Goal: Information Seeking & Learning: Learn about a topic

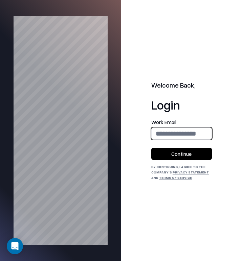
click at [185, 133] on input "email" at bounding box center [181, 134] width 60 height 16
type input "**********"
click at [186, 154] on button "Continue" at bounding box center [181, 154] width 61 height 12
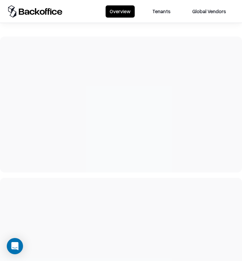
click at [164, 10] on button "Tenants" at bounding box center [161, 11] width 26 height 12
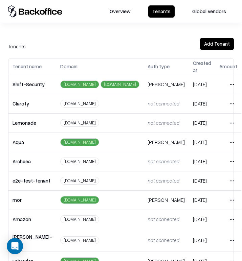
scroll to position [161, 0]
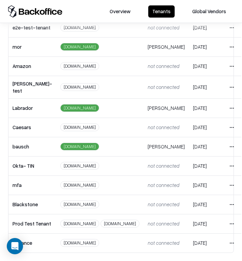
click at [226, 144] on html "Overview Tenants Global Vendors Actions Tenants Add Tenant Tenant name Domain A…" at bounding box center [121, 130] width 242 height 261
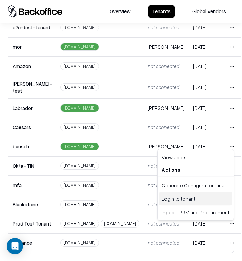
click at [201, 202] on div "Login to tenant" at bounding box center [195, 199] width 73 height 14
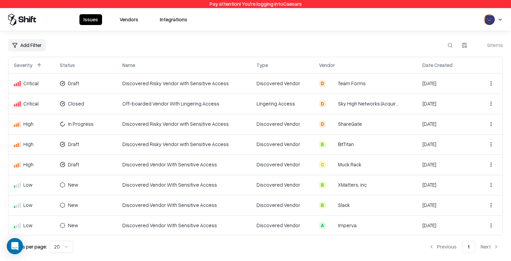
click at [220, 87] on td "Discovered Risky Vendor with Sensitive Access" at bounding box center [184, 83] width 134 height 20
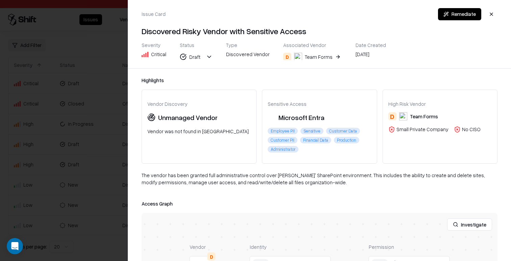
click at [73, 181] on div at bounding box center [255, 130] width 511 height 261
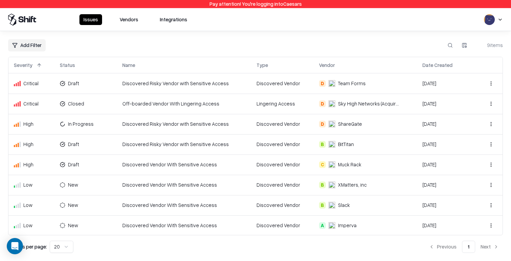
click at [133, 17] on button "Vendors" at bounding box center [129, 19] width 27 height 11
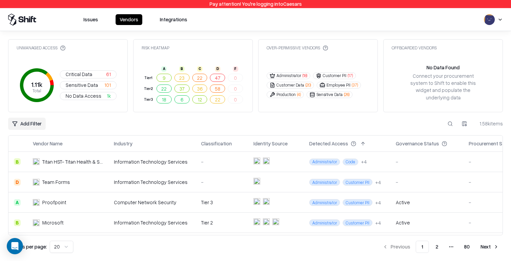
click at [241, 158] on div "-" at bounding box center [427, 161] width 62 height 7
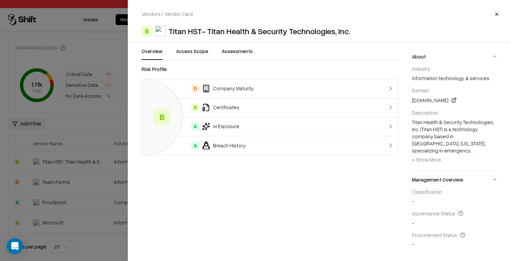
click at [191, 56] on button "Access Scope" at bounding box center [192, 54] width 32 height 12
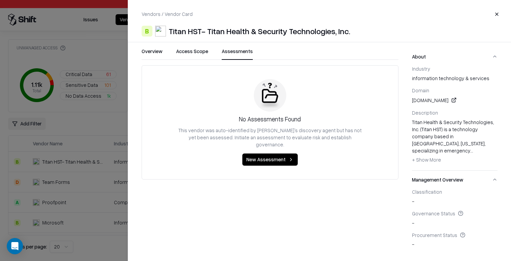
click at [233, 52] on button "Assessments" at bounding box center [237, 54] width 31 height 12
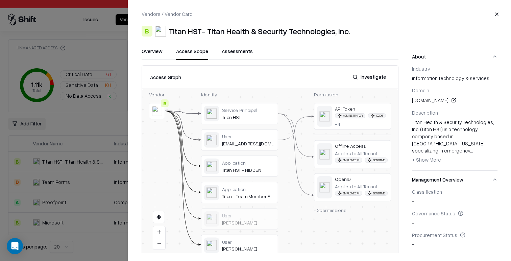
drag, startPoint x: 182, startPoint y: 55, endPoint x: 159, endPoint y: 55, distance: 23.3
click at [182, 55] on button "Access Scope" at bounding box center [192, 54] width 32 height 12
drag, startPoint x: 153, startPoint y: 54, endPoint x: 100, endPoint y: 128, distance: 90.6
click at [153, 54] on button "Overview" at bounding box center [152, 54] width 21 height 12
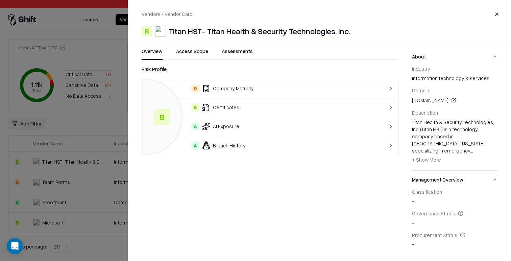
click at [77, 159] on div at bounding box center [255, 130] width 511 height 261
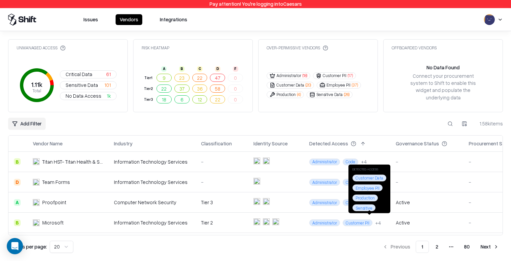
click at [241, 201] on div "Active" at bounding box center [427, 202] width 62 height 7
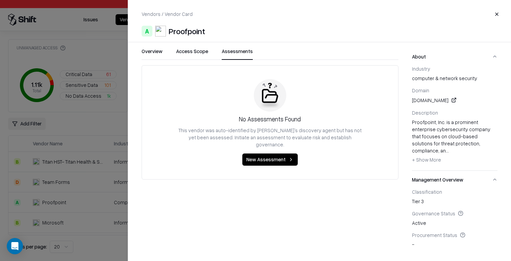
click at [241, 49] on button "Assessments" at bounding box center [237, 54] width 31 height 12
drag, startPoint x: 200, startPoint y: 53, endPoint x: 196, endPoint y: 53, distance: 4.1
click at [199, 53] on button "Access Scope" at bounding box center [192, 54] width 32 height 12
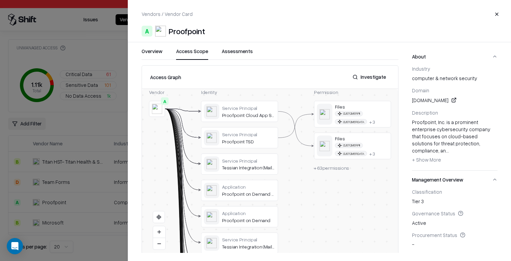
click at [157, 51] on button "Overview" at bounding box center [152, 54] width 21 height 12
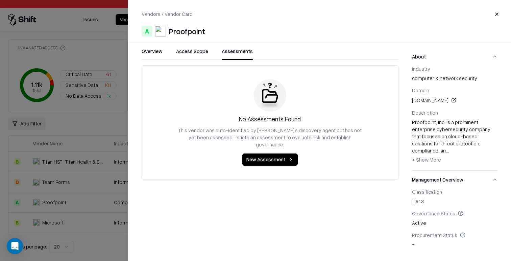
drag, startPoint x: 242, startPoint y: 51, endPoint x: 217, endPoint y: 59, distance: 27.0
click at [241, 51] on button "Assessments" at bounding box center [237, 54] width 31 height 12
click at [55, 149] on div at bounding box center [255, 130] width 511 height 261
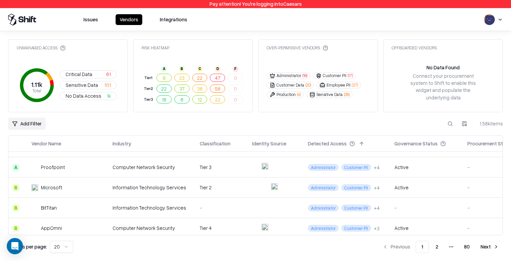
scroll to position [35, 2]
click at [241, 184] on div "Active" at bounding box center [424, 187] width 62 height 7
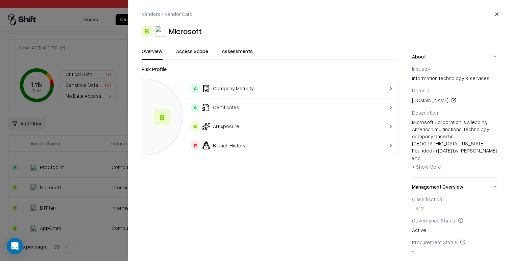
click at [119, 175] on div at bounding box center [255, 130] width 511 height 261
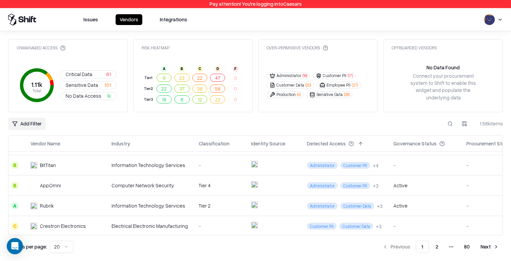
scroll to position [79, 2]
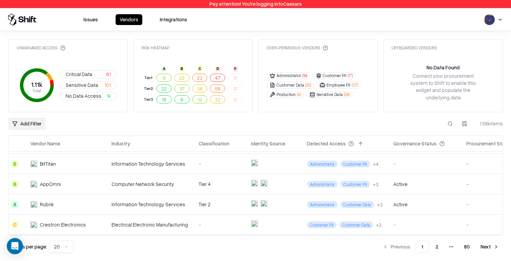
click at [223, 187] on td "Tier 4" at bounding box center [219, 184] width 52 height 20
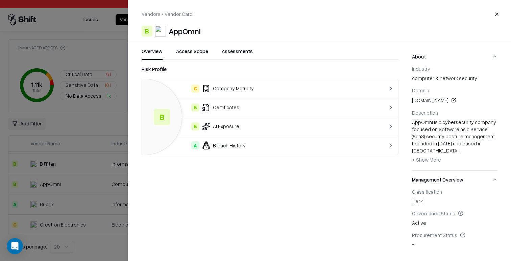
drag, startPoint x: 237, startPoint y: 55, endPoint x: 225, endPoint y: 55, distance: 11.5
click at [237, 55] on button "Assessments" at bounding box center [237, 54] width 31 height 12
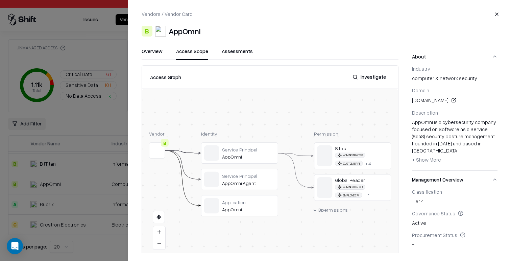
drag, startPoint x: 196, startPoint y: 54, endPoint x: 161, endPoint y: 53, distance: 35.5
click at [196, 54] on button "Access Scope" at bounding box center [192, 54] width 32 height 12
drag, startPoint x: 157, startPoint y: 53, endPoint x: 157, endPoint y: 64, distance: 10.8
click at [157, 53] on button "Overview" at bounding box center [152, 54] width 21 height 12
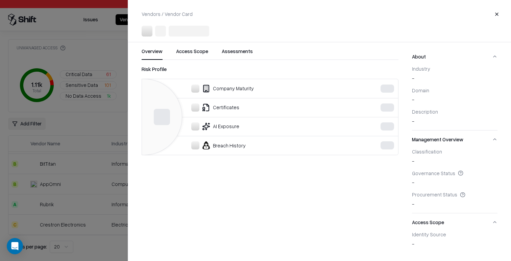
click at [79, 176] on div at bounding box center [255, 130] width 511 height 261
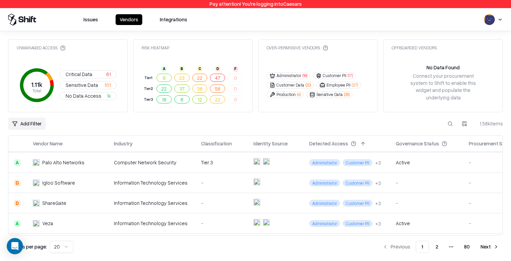
scroll to position [161, 0]
click at [241, 156] on td "Active" at bounding box center [426, 163] width 73 height 20
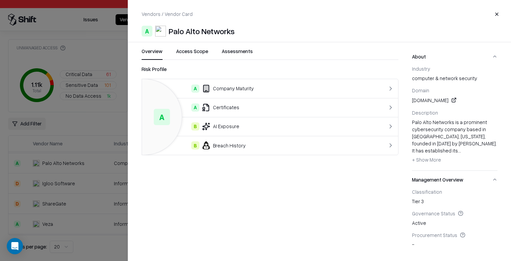
click at [89, 206] on div at bounding box center [255, 130] width 511 height 261
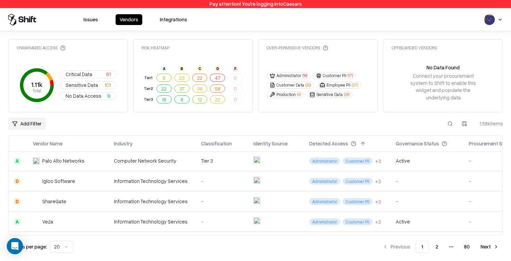
click at [97, 203] on td "ShareGate" at bounding box center [67, 201] width 81 height 20
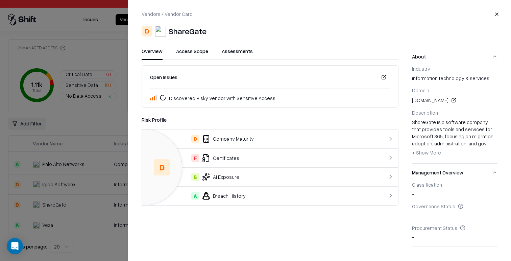
click at [119, 160] on div at bounding box center [255, 130] width 511 height 261
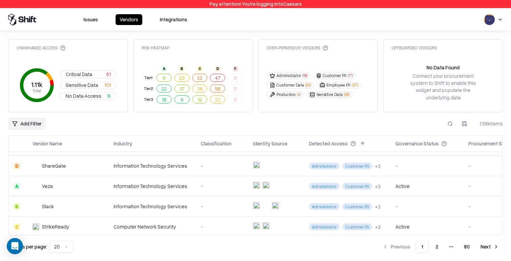
scroll to position [209, 0]
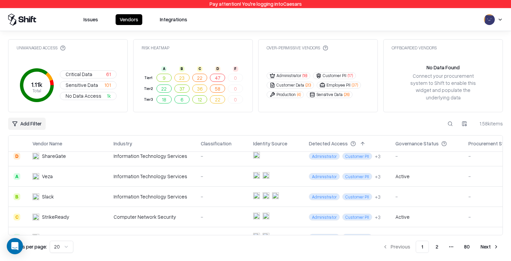
click at [222, 178] on td "-" at bounding box center [221, 176] width 52 height 20
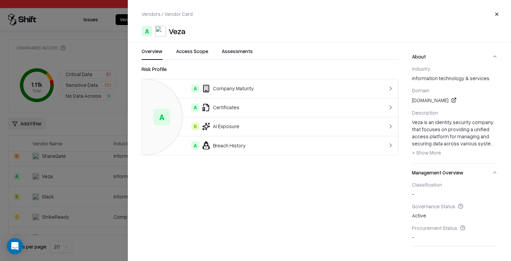
click at [81, 148] on div at bounding box center [255, 130] width 511 height 261
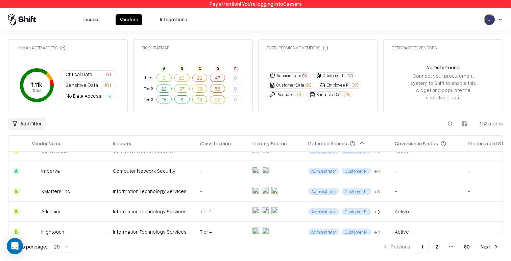
click at [164, 194] on td "Information Technology Services" at bounding box center [151, 191] width 87 height 20
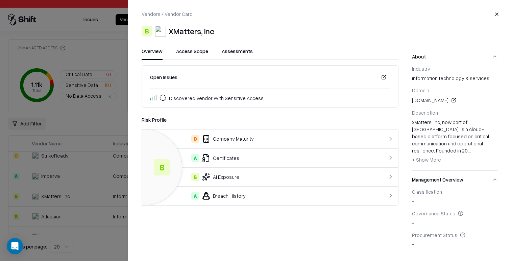
click at [241, 79] on div "Industry information technology & services" at bounding box center [455, 74] width 86 height 16
drag, startPoint x: 415, startPoint y: 79, endPoint x: 414, endPoint y: 100, distance: 20.6
click at [241, 79] on div "Industry information technology & services" at bounding box center [455, 74] width 86 height 16
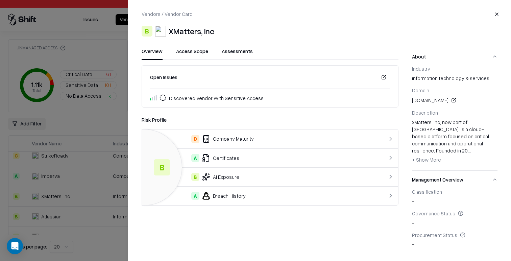
click at [241, 141] on div "xMatters, inc, now part of Everbridge, is a cloud-based platform focused on cri…" at bounding box center [455, 142] width 86 height 47
click at [84, 100] on div at bounding box center [255, 130] width 511 height 261
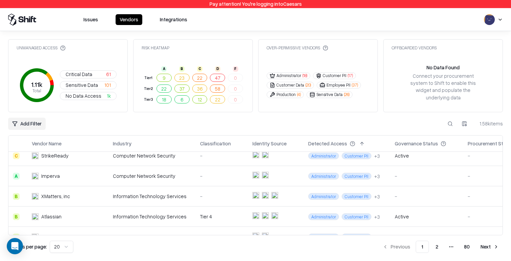
click at [90, 72] on span "Critical Data" at bounding box center [79, 74] width 27 height 7
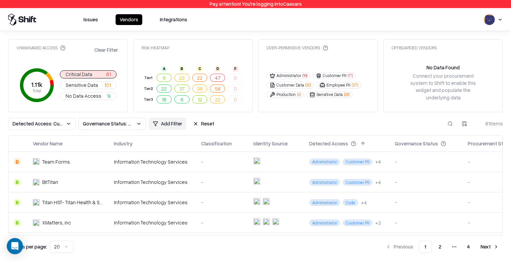
click at [201, 159] on div "-" at bounding box center [222, 161] width 42 height 7
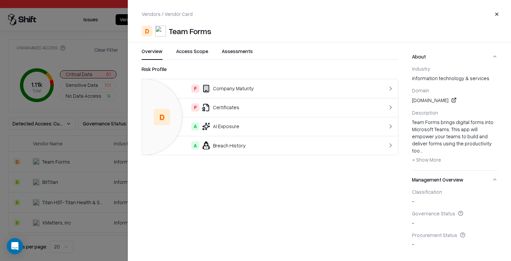
drag, startPoint x: 204, startPoint y: 51, endPoint x: 213, endPoint y: 52, distance: 8.8
click at [204, 51] on button "Access Scope" at bounding box center [192, 54] width 32 height 12
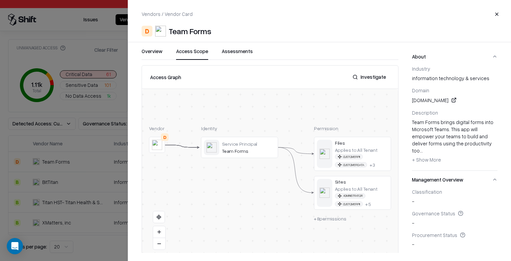
click at [153, 55] on button "Overview" at bounding box center [152, 54] width 21 height 12
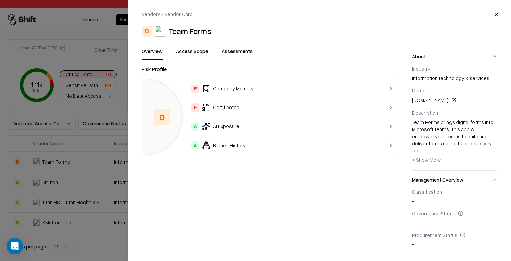
click at [214, 87] on div "F Company Maturity" at bounding box center [255, 89] width 216 height 8
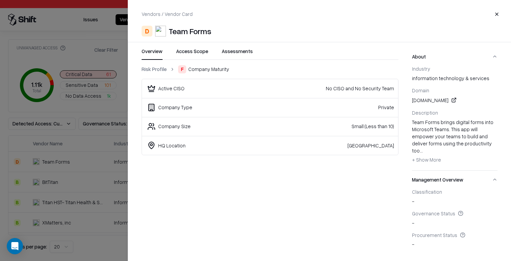
click at [156, 73] on link "Risk Profile" at bounding box center [154, 69] width 25 height 7
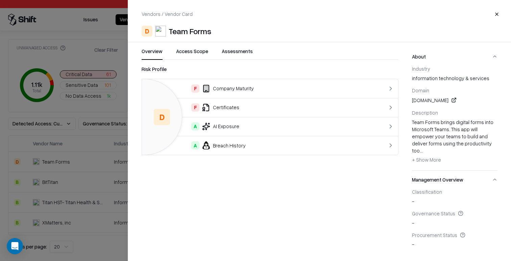
click at [222, 102] on td "F Certificates" at bounding box center [255, 107] width 227 height 19
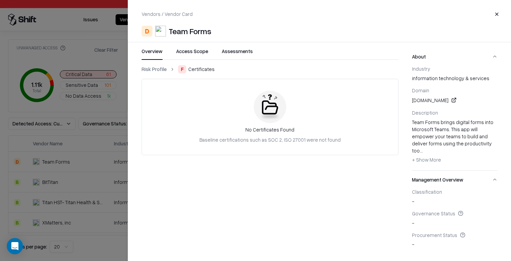
click at [156, 69] on link "Risk Profile" at bounding box center [154, 69] width 25 height 7
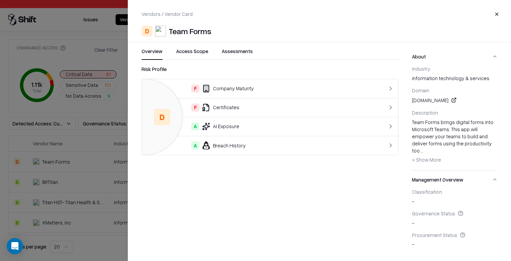
click at [241, 131] on td "A AI Exposure" at bounding box center [255, 126] width 227 height 19
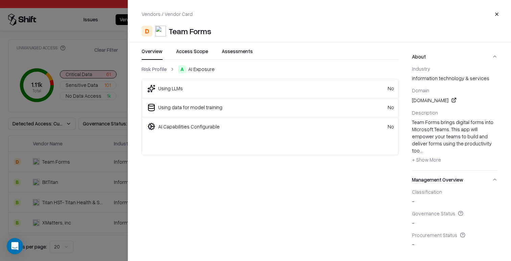
click at [156, 71] on link "Risk Profile" at bounding box center [154, 69] width 25 height 7
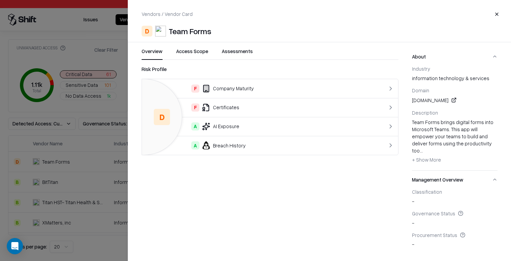
click at [235, 148] on div "A Breach History" at bounding box center [255, 145] width 216 height 8
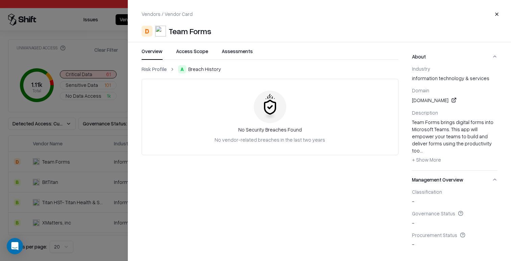
click at [152, 68] on link "Risk Profile" at bounding box center [154, 69] width 25 height 7
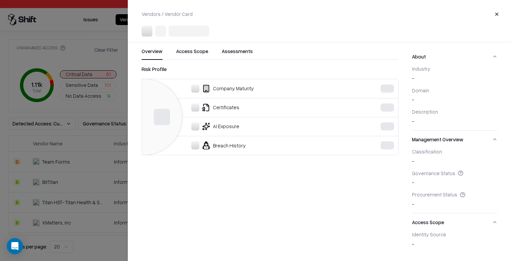
drag, startPoint x: 106, startPoint y: 124, endPoint x: 126, endPoint y: 159, distance: 40.6
click at [106, 124] on div at bounding box center [255, 130] width 511 height 261
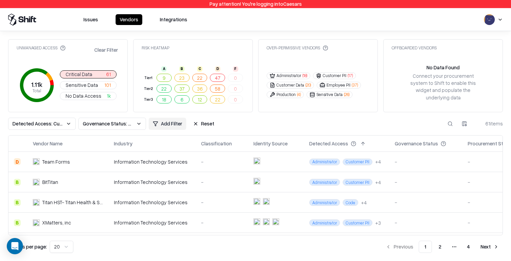
click at [141, 178] on div "Information Technology Services" at bounding box center [152, 181] width 76 height 7
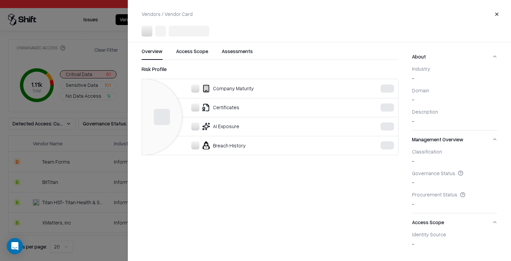
click at [95, 113] on div at bounding box center [255, 130] width 511 height 261
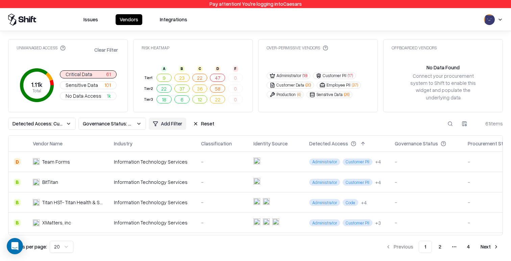
click at [153, 203] on div "Information Technology Services" at bounding box center [152, 202] width 76 height 7
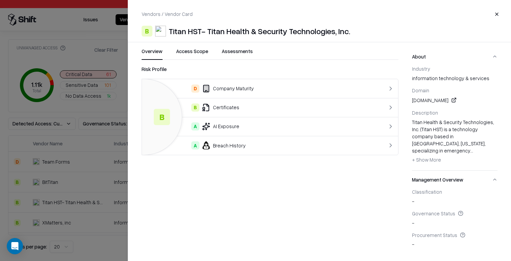
click at [92, 201] on div at bounding box center [255, 130] width 511 height 261
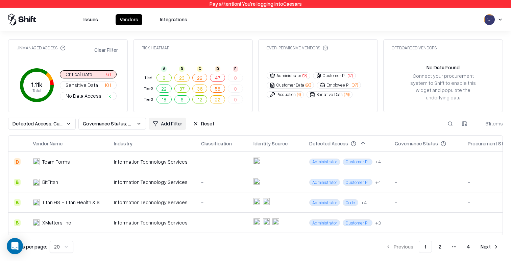
drag, startPoint x: 212, startPoint y: 123, endPoint x: 165, endPoint y: 125, distance: 47.0
click at [212, 123] on button "Reset" at bounding box center [203, 124] width 29 height 12
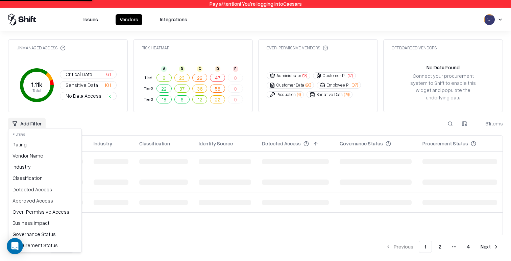
click at [31, 120] on html "Pay attention! You're logging into Caesars Issues Vendors Integrations Unmanage…" at bounding box center [255, 130] width 511 height 261
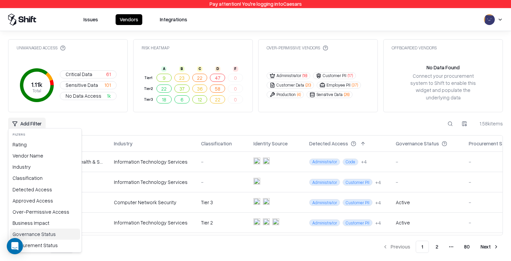
click at [44, 231] on div "Governance Status" at bounding box center [45, 234] width 70 height 11
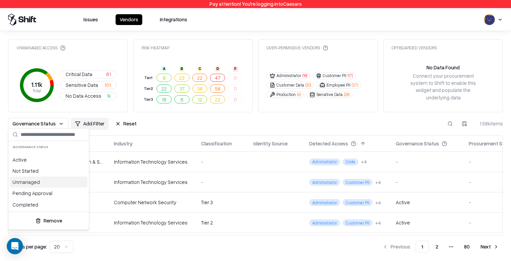
click at [56, 182] on div "Unmanaged" at bounding box center [49, 181] width 78 height 11
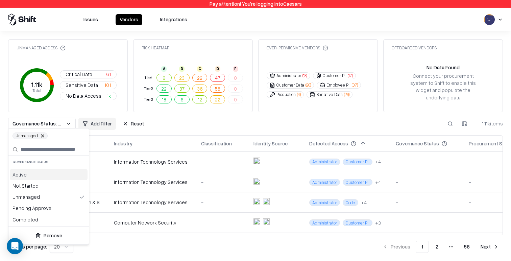
click at [211, 125] on html "Pay attention! You're logging into Caesars Issues Vendors Integrations Unmanage…" at bounding box center [255, 130] width 511 height 261
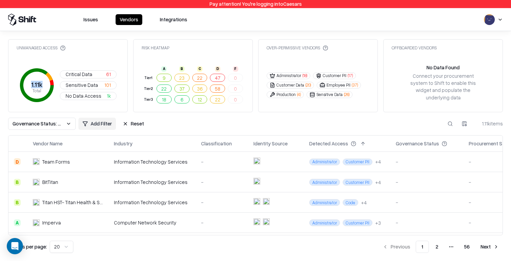
drag, startPoint x: 31, startPoint y: 81, endPoint x: 47, endPoint y: 85, distance: 16.8
click at [43, 82] on icon "1.11k Total" at bounding box center [36, 85] width 35 height 35
click at [101, 123] on html "Pay attention! You're logging into Caesars Issues Vendors Integrations Unmanage…" at bounding box center [255, 130] width 511 height 261
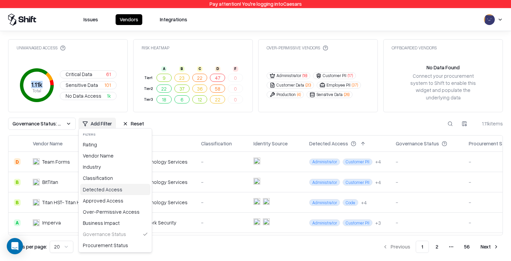
click at [113, 192] on div "Detected Access" at bounding box center [115, 189] width 70 height 11
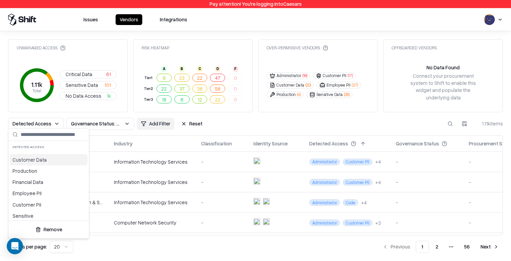
click at [52, 162] on div "Customer Data" at bounding box center [49, 159] width 78 height 11
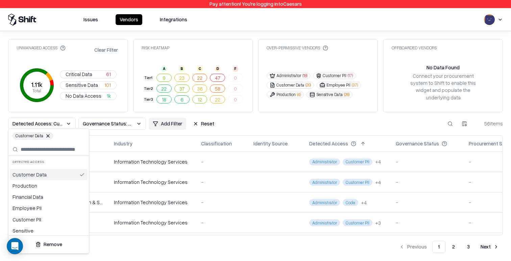
click at [56, 177] on div "Customer Data" at bounding box center [49, 174] width 78 height 11
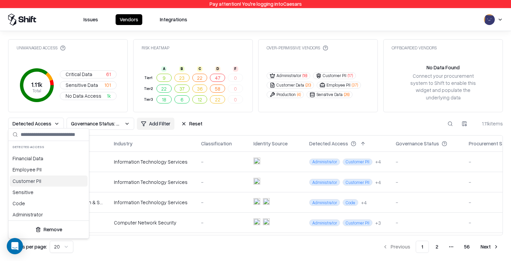
click at [48, 183] on div "Customer PII" at bounding box center [49, 180] width 78 height 11
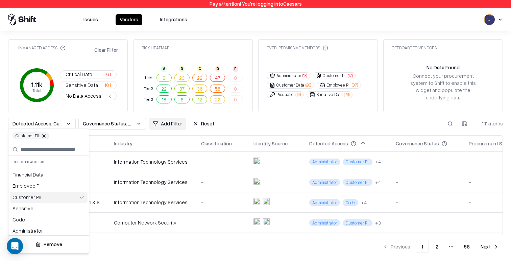
scroll to position [21, 0]
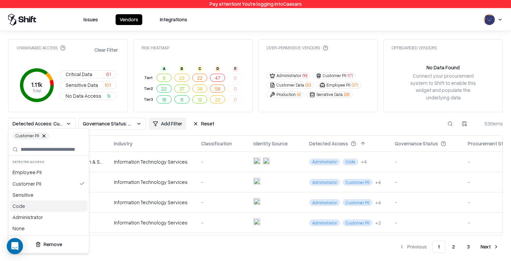
scroll to position [35, 0]
click at [241, 117] on html "Pay attention! You're logging into Caesars Issues Vendors Integrations Unmanage…" at bounding box center [255, 130] width 511 height 261
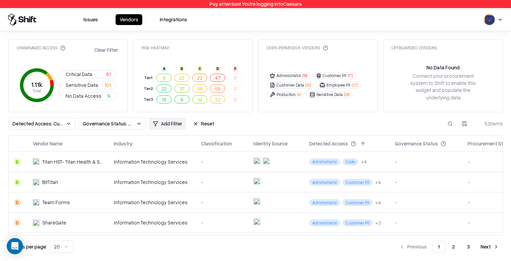
click at [241, 128] on div "Unmanaged Access Clear Filter 1.11k Total Critical Data 61 Sensitive Data 101 N…" at bounding box center [255, 146] width 495 height 214
click at [241, 42] on div "Over-Permissive Vendors Administrator ( 18 ) Customer PII ( 17 ) Customer Data …" at bounding box center [318, 75] width 120 height 73
drag, startPoint x: 95, startPoint y: 72, endPoint x: 104, endPoint y: 73, distance: 8.9
click at [95, 72] on button "Critical Data 61" at bounding box center [88, 74] width 57 height 8
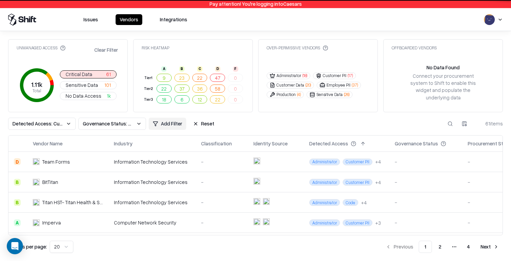
click at [41, 122] on span "Detected Access: Customer PII, Code, Administrator" at bounding box center [38, 123] width 51 height 7
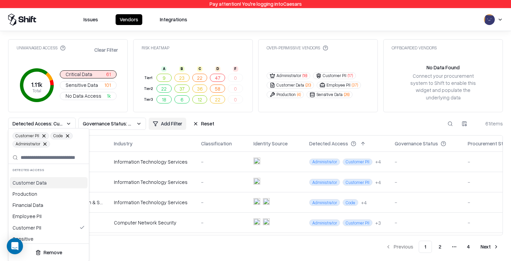
click at [241, 121] on html "Pay attention! You're logging into Caesars Issues Vendors Integrations Unmanage…" at bounding box center [255, 130] width 511 height 261
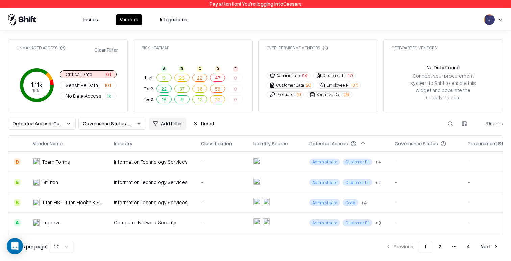
click at [241, 159] on td at bounding box center [276, 162] width 56 height 20
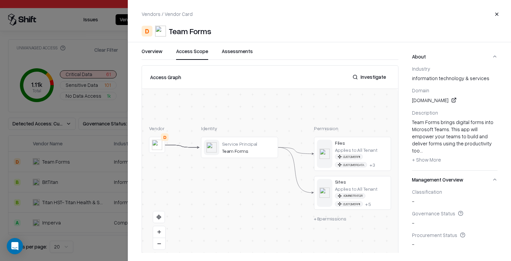
click at [198, 51] on button "Access Scope" at bounding box center [192, 54] width 32 height 12
drag, startPoint x: 111, startPoint y: 168, endPoint x: 128, endPoint y: 54, distance: 115.1
click at [111, 168] on div at bounding box center [255, 130] width 511 height 261
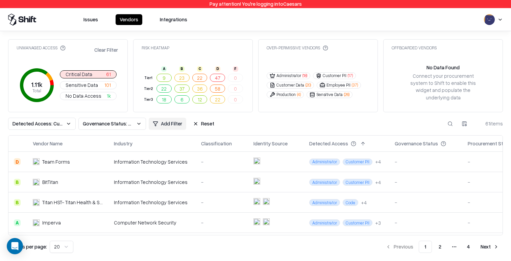
click at [92, 18] on button "Issues" at bounding box center [90, 19] width 23 height 11
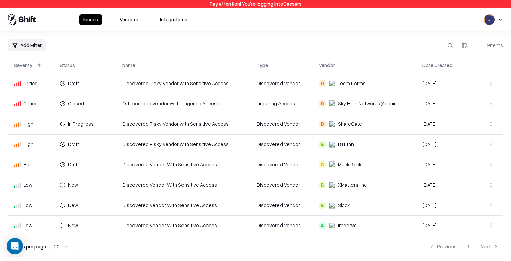
click at [121, 20] on button "Vendors" at bounding box center [129, 19] width 27 height 11
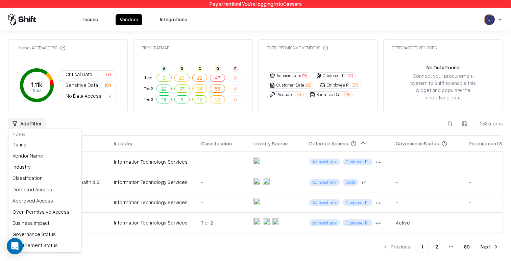
click at [39, 124] on html "Pay attention! You're logging into Caesars Issues Vendors Integrations Unmanage…" at bounding box center [255, 130] width 511 height 261
click at [38, 233] on div "Governance Status" at bounding box center [45, 234] width 70 height 11
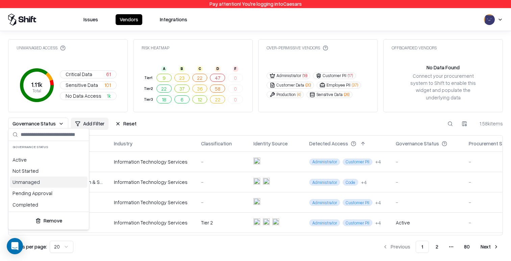
click at [37, 179] on div "Unmanaged" at bounding box center [49, 181] width 78 height 11
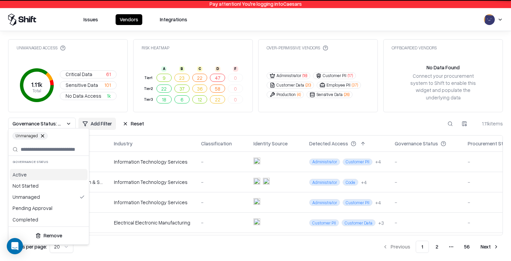
click at [206, 125] on html "Pay attention! You're logging into Caesars Issues Vendors Integrations Unmanage…" at bounding box center [255, 130] width 511 height 261
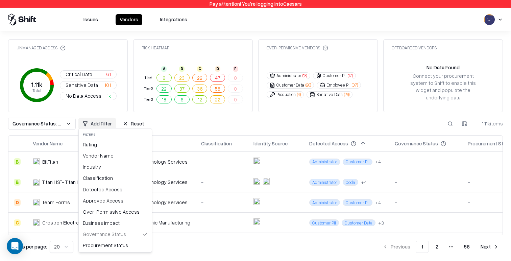
click at [96, 124] on html "Pay attention! You're logging into Caesars Issues Vendors Integrations Unmanage…" at bounding box center [255, 130] width 511 height 261
click at [198, 123] on html "Pay attention! You're logging into Caesars Issues Vendors Integrations Unmanage…" at bounding box center [255, 130] width 511 height 261
click at [95, 123] on html "Pay attention! You're logging into Caesars Issues Vendors Integrations Unmanage…" at bounding box center [255, 130] width 511 height 261
click at [96, 145] on div "Rating" at bounding box center [115, 144] width 70 height 11
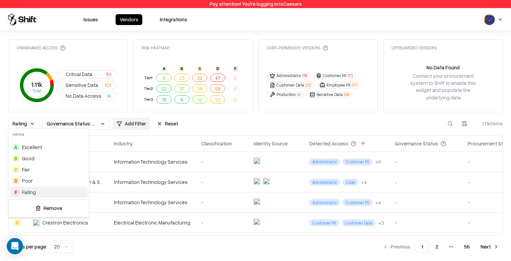
click at [47, 189] on div "F Failing" at bounding box center [49, 192] width 78 height 11
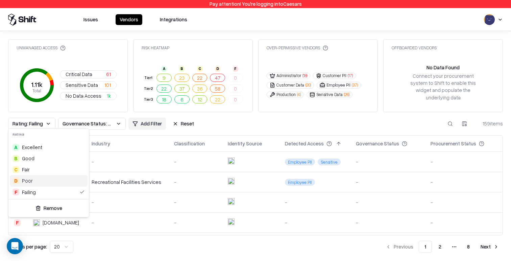
click at [241, 120] on html "Pay attention! You're logging into Caesars Issues Vendors Integrations Unmanage…" at bounding box center [255, 130] width 511 height 261
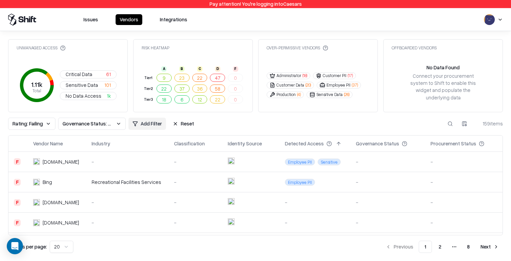
click at [64, 175] on td "Bing" at bounding box center [57, 182] width 58 height 20
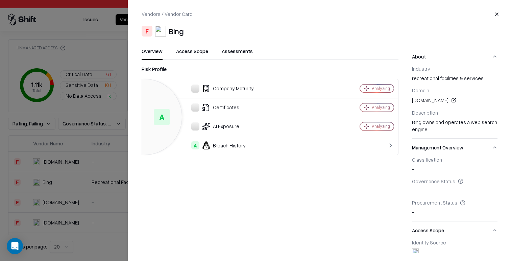
click at [241, 100] on link at bounding box center [454, 100] width 8 height 8
drag, startPoint x: 311, startPoint y: 35, endPoint x: 317, endPoint y: 13, distance: 22.3
click at [241, 35] on div "F Bing" at bounding box center [320, 31] width 356 height 11
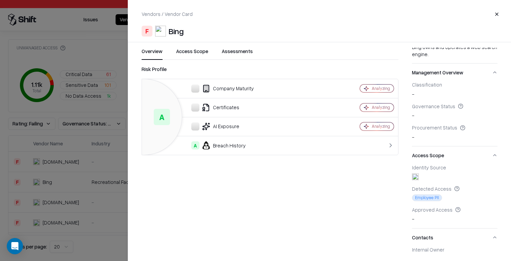
scroll to position [112, 0]
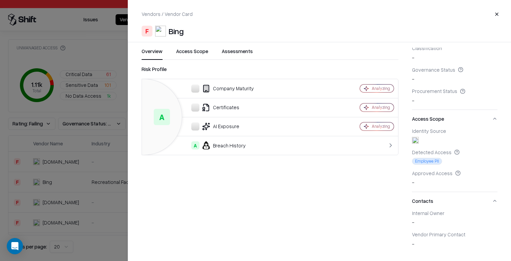
click at [192, 57] on button "Access Scope" at bounding box center [192, 54] width 32 height 12
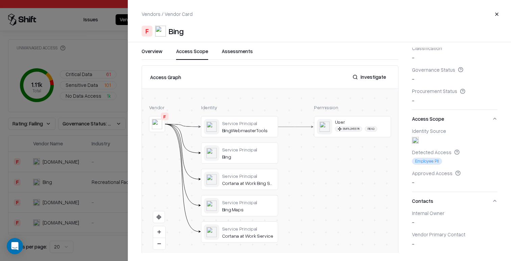
click at [0, 0] on button at bounding box center [0, 0] width 0 height 0
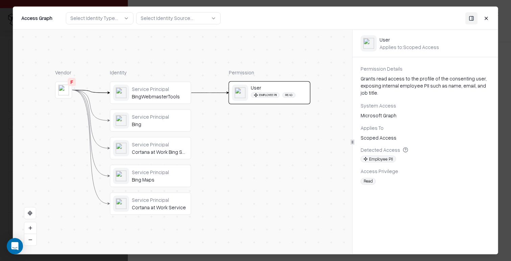
click at [156, 120] on div "Service Principal Bing" at bounding box center [160, 121] width 56 height 14
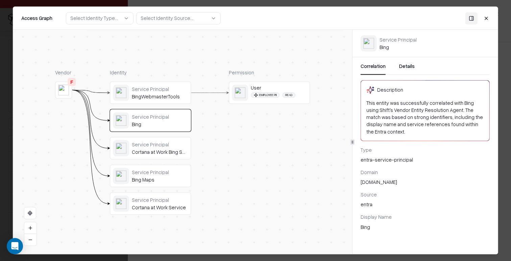
click at [158, 99] on div "BingWebmasterTools" at bounding box center [160, 96] width 56 height 6
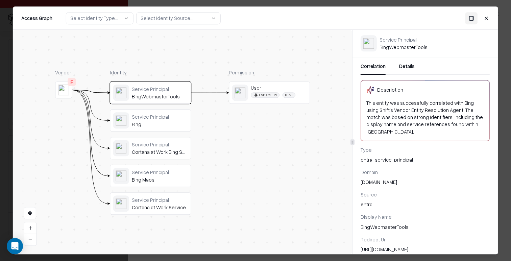
click at [157, 172] on div "Service Principal" at bounding box center [160, 172] width 56 height 6
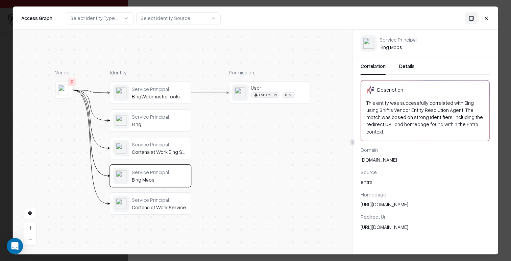
click at [155, 198] on div "Service Principal" at bounding box center [160, 200] width 56 height 6
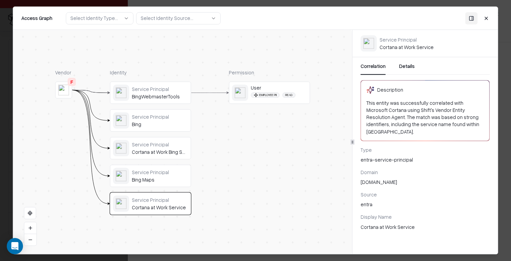
click at [241, 97] on span "Employee PII" at bounding box center [265, 94] width 29 height 5
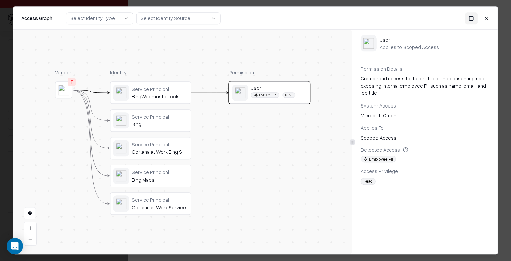
click at [241, 18] on button "Close" at bounding box center [486, 18] width 12 height 12
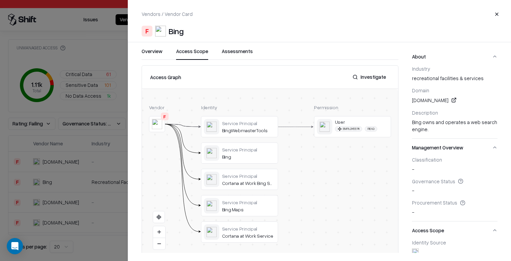
click at [153, 49] on button "Overview" at bounding box center [152, 54] width 21 height 12
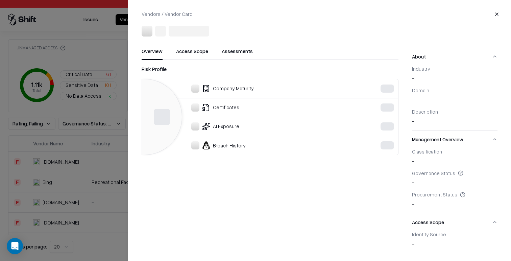
click at [86, 95] on div at bounding box center [255, 130] width 511 height 261
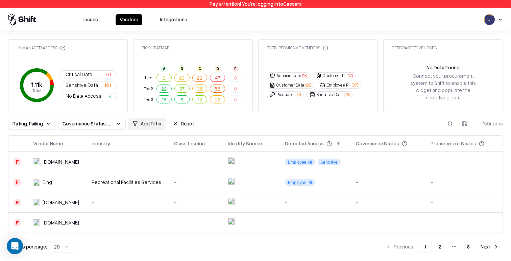
click at [121, 186] on td "Recreational Facilities Services" at bounding box center [127, 182] width 82 height 20
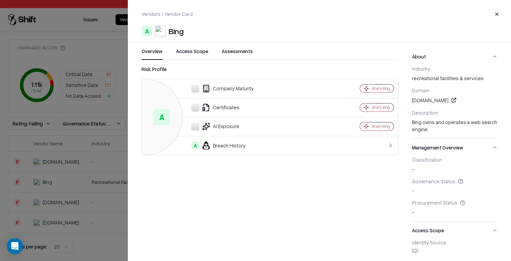
click at [89, 159] on div at bounding box center [255, 130] width 511 height 261
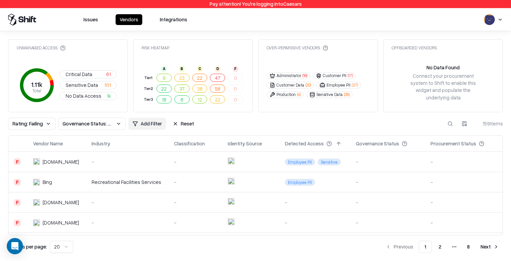
click at [129, 181] on div "Recreational Facilities Services" at bounding box center [128, 181] width 72 height 7
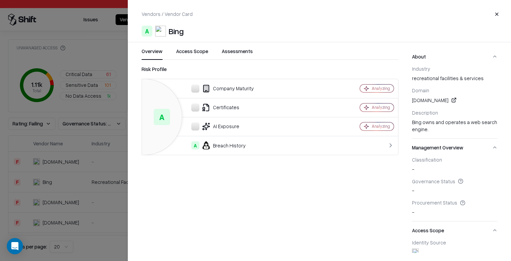
drag, startPoint x: 68, startPoint y: 152, endPoint x: 75, endPoint y: 162, distance: 12.3
click at [68, 152] on div at bounding box center [255, 130] width 511 height 261
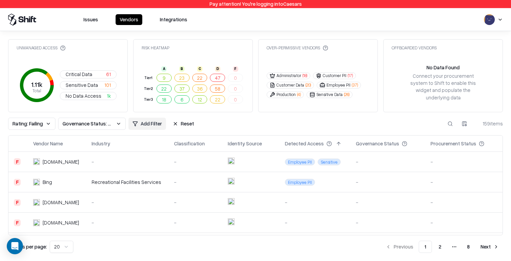
click at [161, 213] on td "-" at bounding box center [127, 223] width 82 height 20
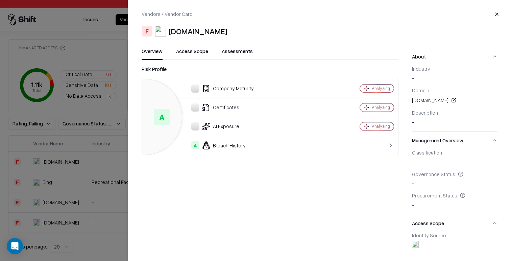
click at [96, 157] on div at bounding box center [255, 130] width 511 height 261
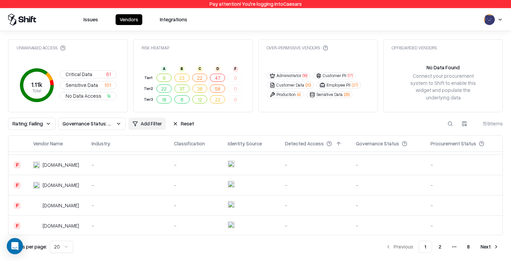
scroll to position [152, 0]
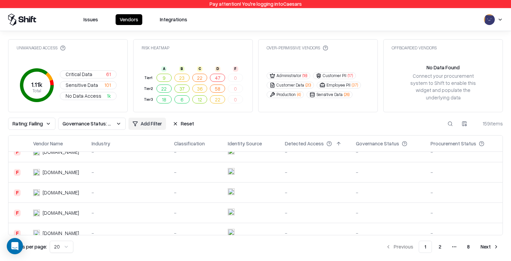
click at [121, 209] on div "-" at bounding box center [128, 212] width 72 height 7
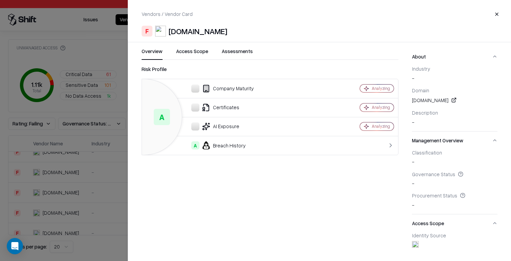
drag, startPoint x: 95, startPoint y: 211, endPoint x: 98, endPoint y: 205, distance: 7.4
click at [95, 211] on div at bounding box center [255, 130] width 511 height 261
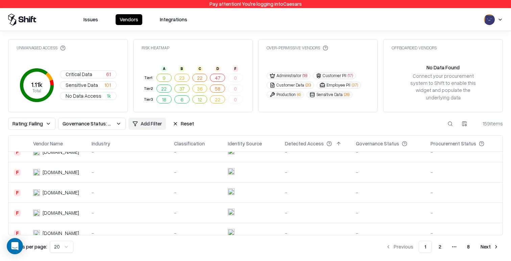
click at [105, 189] on div "-" at bounding box center [128, 192] width 72 height 7
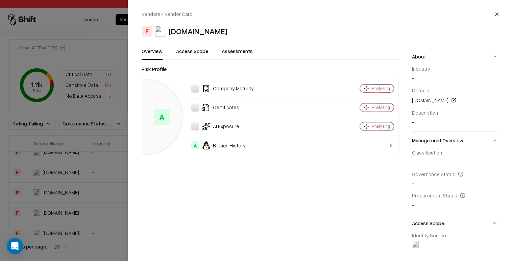
click at [99, 199] on div at bounding box center [255, 130] width 511 height 261
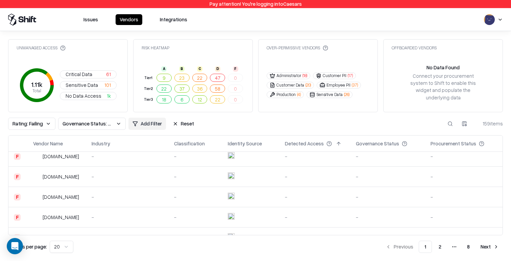
scroll to position [285, 0]
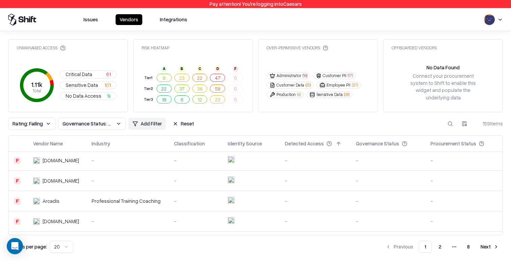
click at [113, 197] on div "Professional Training Coaching" at bounding box center [128, 200] width 72 height 7
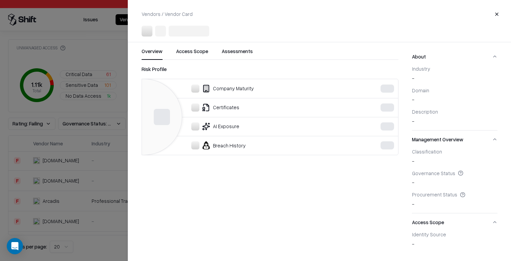
click at [88, 81] on div at bounding box center [255, 130] width 511 height 261
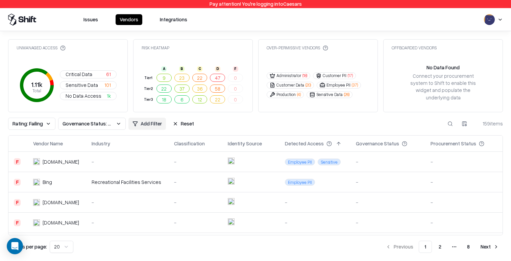
click at [165, 177] on td "Recreational Facilities Services" at bounding box center [127, 182] width 82 height 20
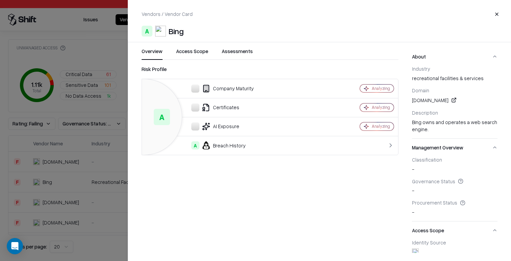
click at [75, 186] on div at bounding box center [255, 130] width 511 height 261
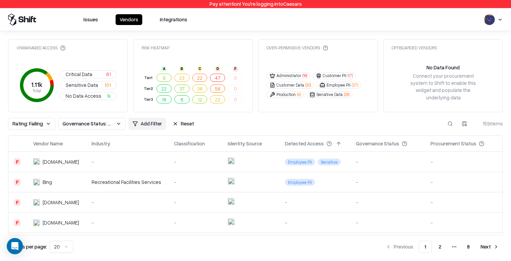
click at [80, 158] on div "Halopsa.com" at bounding box center [56, 161] width 47 height 7
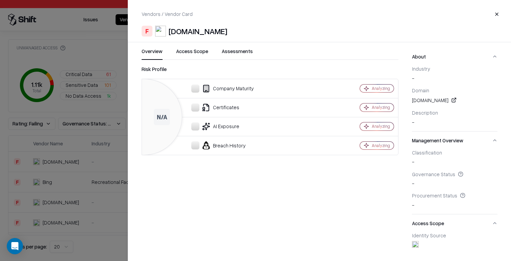
drag, startPoint x: 73, startPoint y: 178, endPoint x: 76, endPoint y: 176, distance: 4.1
click at [73, 178] on div at bounding box center [255, 130] width 511 height 261
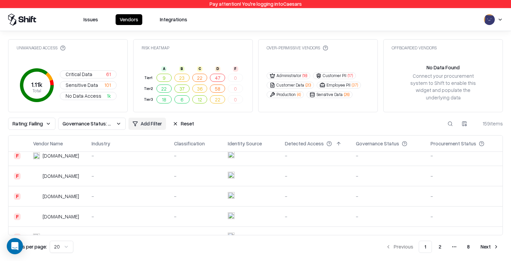
scroll to position [319, 0]
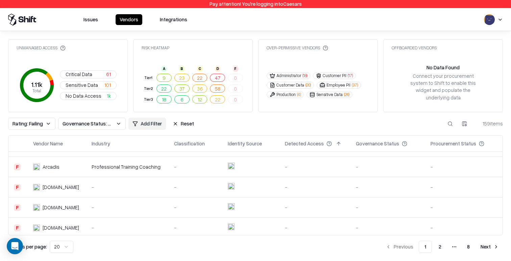
click at [138, 224] on div "-" at bounding box center [128, 227] width 72 height 7
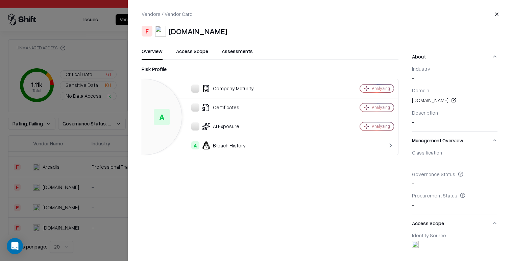
click at [105, 205] on div at bounding box center [255, 130] width 511 height 261
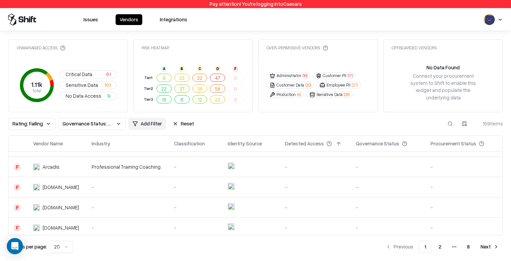
click at [99, 205] on div "-" at bounding box center [128, 207] width 72 height 7
click at [86, 177] on td "Known2u.com" at bounding box center [57, 187] width 58 height 20
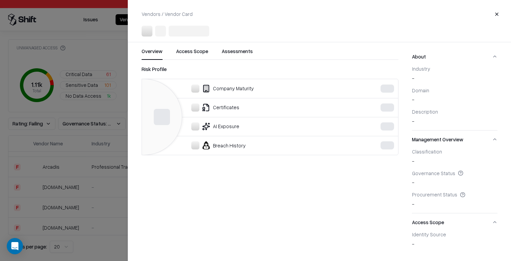
drag, startPoint x: 99, startPoint y: 203, endPoint x: 96, endPoint y: 196, distance: 7.0
click at [99, 203] on div at bounding box center [255, 130] width 511 height 261
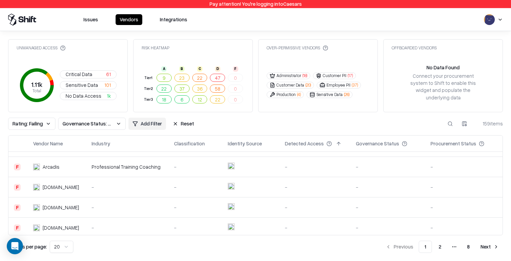
click at [98, 184] on div "-" at bounding box center [128, 187] width 72 height 7
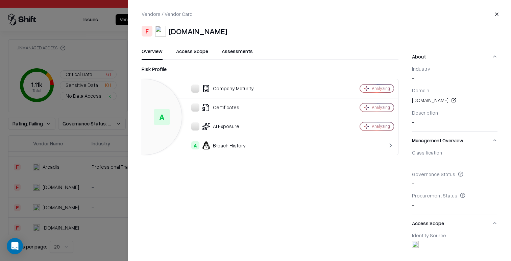
click at [98, 183] on div at bounding box center [255, 130] width 511 height 261
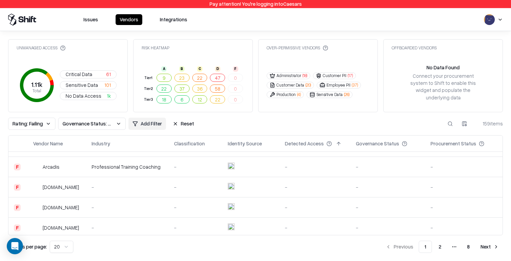
click at [100, 166] on div "Professional Training Coaching" at bounding box center [128, 166] width 72 height 7
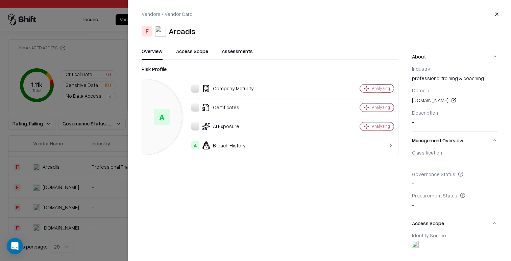
click at [100, 166] on div at bounding box center [255, 130] width 511 height 261
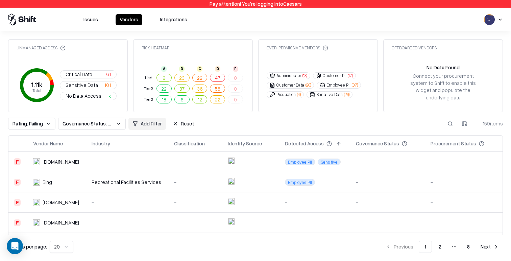
click at [132, 194] on td "-" at bounding box center [127, 202] width 82 height 20
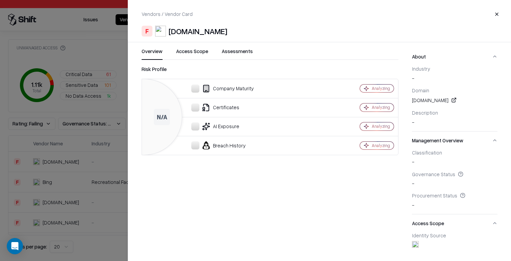
click at [66, 200] on div at bounding box center [255, 130] width 511 height 261
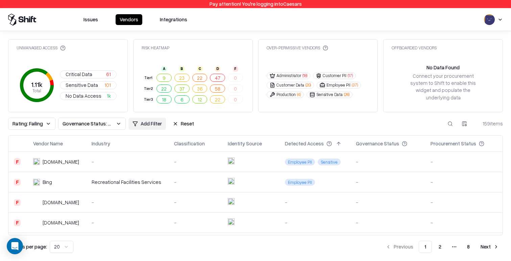
click at [113, 202] on div "-" at bounding box center [128, 202] width 72 height 7
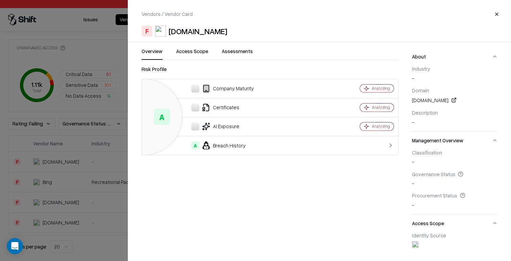
click at [241, 89] on div "Company Maturity" at bounding box center [235, 89] width 177 height 8
click at [241, 69] on div "Risk Profile" at bounding box center [270, 69] width 257 height 8
drag, startPoint x: 185, startPoint y: 46, endPoint x: 229, endPoint y: 49, distance: 43.4
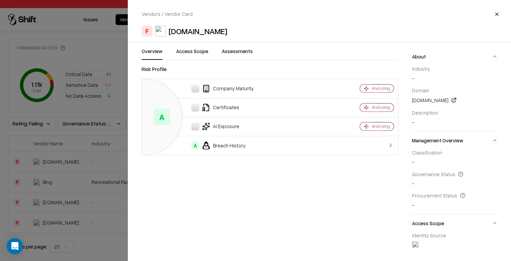
click at [185, 46] on div "Vendors / Vendor Card Close F Sosharch.com Overview Access Scope Assessments Ri…" at bounding box center [319, 130] width 383 height 261
drag, startPoint x: 202, startPoint y: 52, endPoint x: 222, endPoint y: 51, distance: 20.3
click at [202, 52] on button "Access Scope" at bounding box center [192, 54] width 32 height 12
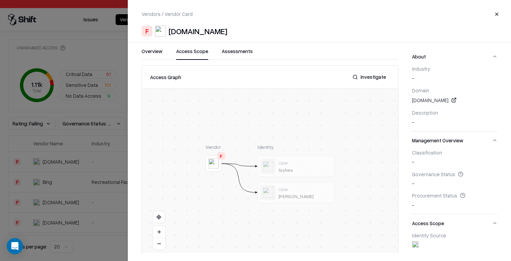
click at [0, 0] on div at bounding box center [0, 0] width 0 height 0
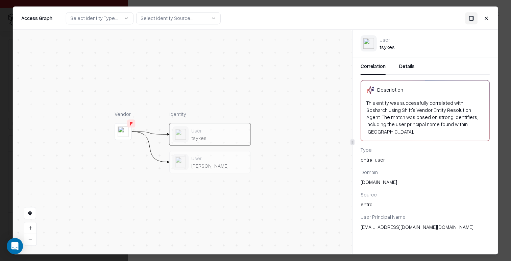
click at [241, 67] on button "Details" at bounding box center [407, 69] width 16 height 12
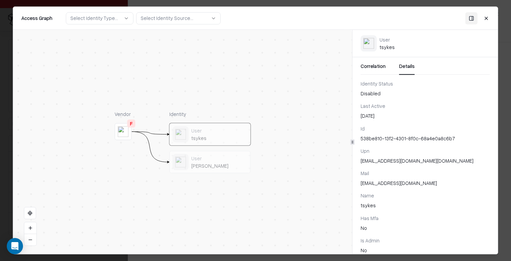
click at [241, 152] on div "Upn" at bounding box center [425, 150] width 129 height 7
click at [241, 18] on button "Close" at bounding box center [486, 18] width 12 height 12
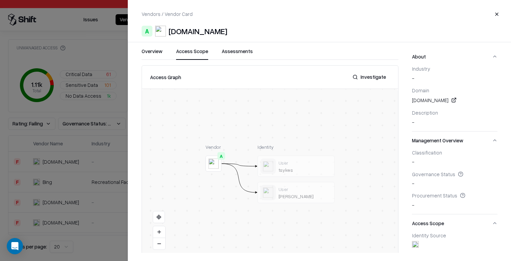
click at [76, 148] on div at bounding box center [255, 130] width 511 height 261
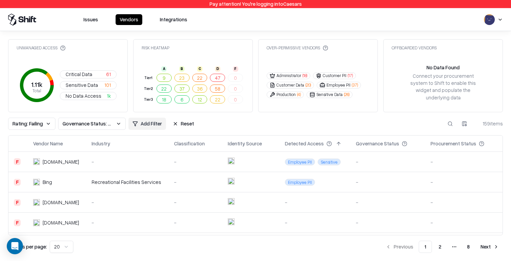
click at [241, 199] on div "-" at bounding box center [315, 202] width 60 height 7
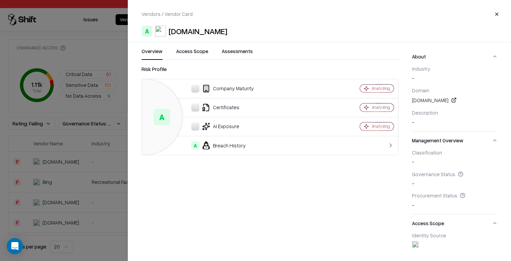
drag, startPoint x: 234, startPoint y: 50, endPoint x: 211, endPoint y: 52, distance: 23.1
click at [234, 50] on button "Assessments" at bounding box center [237, 54] width 31 height 12
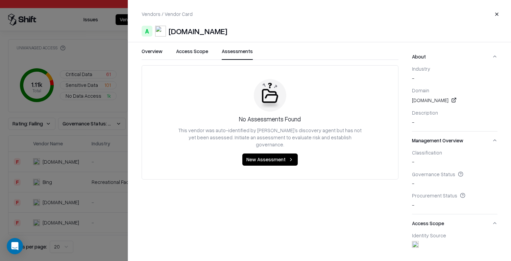
click at [206, 53] on button "Access Scope" at bounding box center [192, 54] width 32 height 12
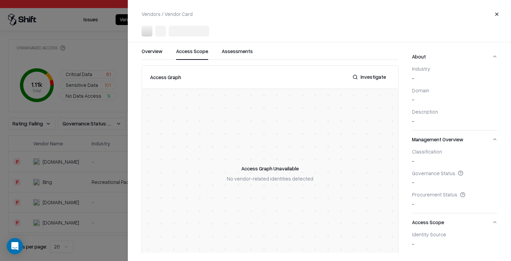
click at [86, 143] on div at bounding box center [255, 130] width 511 height 261
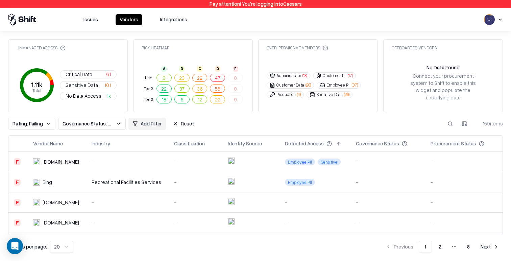
click at [142, 209] on td "-" at bounding box center [127, 202] width 82 height 20
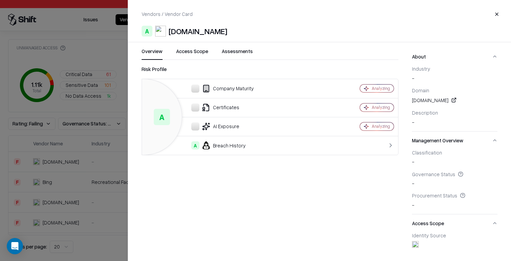
drag, startPoint x: 139, startPoint y: 221, endPoint x: 132, endPoint y: 220, distance: 7.2
click at [138, 221] on div "Overview Access Scope Assessments Risk Profile A Company Maturity Analyzing Cer…" at bounding box center [263, 150] width 270 height 205
drag, startPoint x: 98, startPoint y: 219, endPoint x: 103, endPoint y: 222, distance: 5.5
click at [98, 219] on div at bounding box center [255, 130] width 511 height 261
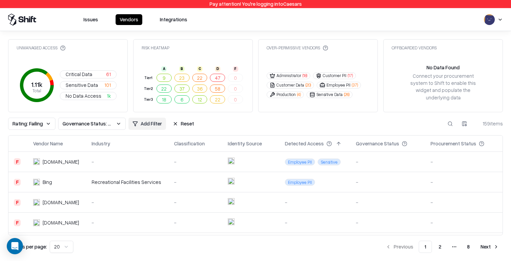
click at [129, 223] on td "-" at bounding box center [127, 223] width 82 height 20
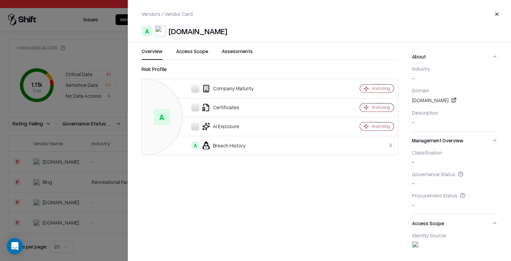
click at [106, 171] on div at bounding box center [255, 130] width 511 height 261
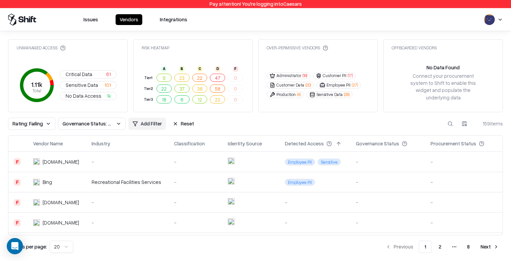
drag, startPoint x: 236, startPoint y: 27, endPoint x: 153, endPoint y: 105, distance: 113.6
click at [236, 27] on div "Issues Vendors Integrations" at bounding box center [255, 19] width 511 height 23
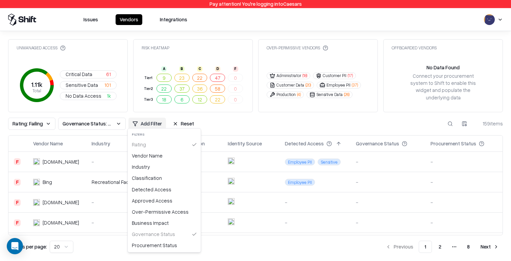
click at [153, 121] on html "Pay attention! You're logging into Caesars Issues Vendors Integrations Unmanage…" at bounding box center [255, 130] width 511 height 261
click at [169, 177] on div "Classification" at bounding box center [164, 177] width 70 height 11
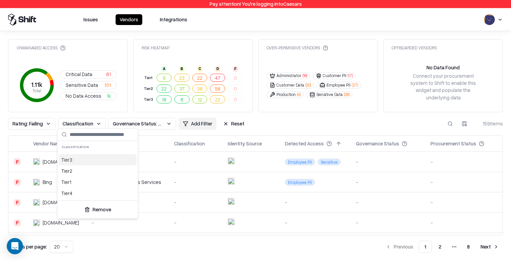
drag, startPoint x: 321, startPoint y: 114, endPoint x: 304, endPoint y: 91, distance: 28.7
click at [241, 113] on html "Pay attention! You're logging into Caesars Issues Vendors Integrations Unmanage…" at bounding box center [255, 130] width 511 height 261
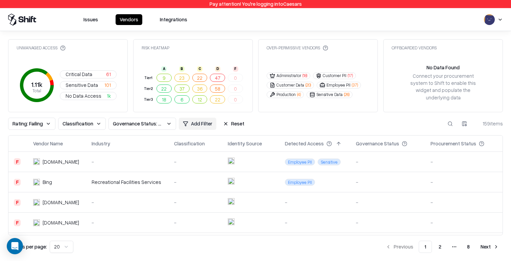
click at [191, 186] on td "-" at bounding box center [196, 182] width 54 height 20
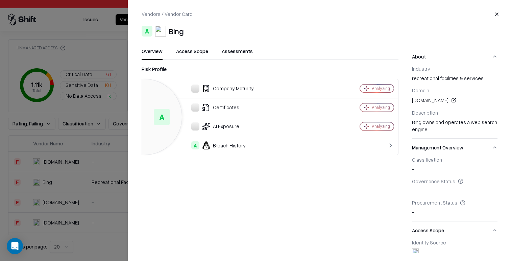
click at [36, 107] on div at bounding box center [255, 130] width 511 height 261
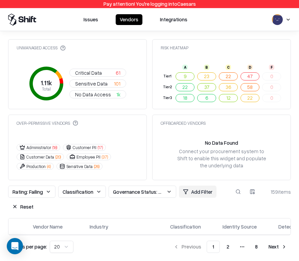
click at [26, 208] on button "Reset" at bounding box center [22, 206] width 29 height 12
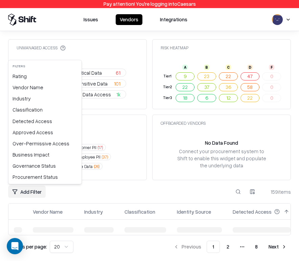
click at [37, 190] on html "Pay attention! You're logging into Caesars Issues Vendors Integrations Unmanage…" at bounding box center [149, 130] width 299 height 261
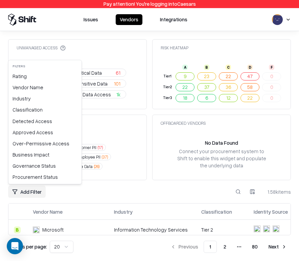
click at [161, 193] on html "Pay attention! You're logging into Caesars Issues Vendors Integrations Unmanage…" at bounding box center [149, 130] width 299 height 261
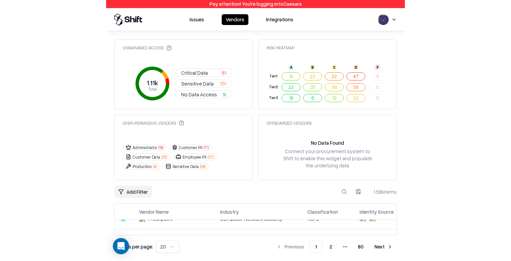
scroll to position [86, 0]
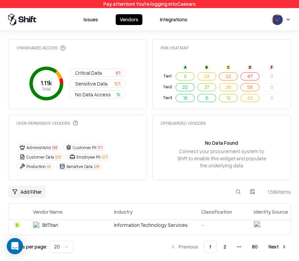
click at [151, 229] on td "Information Technology Services" at bounding box center [152, 225] width 87 height 20
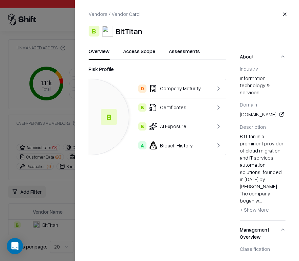
click at [151, 54] on button "Access Scope" at bounding box center [139, 54] width 32 height 12
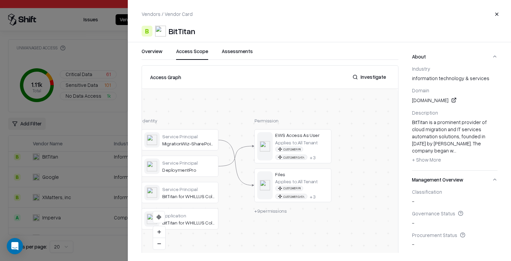
click at [241, 213] on span "+ 9 permissions" at bounding box center [271, 211] width 32 height 6
click at [184, 205] on div "Service Principal MigrationWiz-SharePoint-Delegated Service Principal Deploymen…" at bounding box center [179, 179] width 77 height 100
click at [241, 77] on button "Investigate" at bounding box center [370, 77] width 42 height 12
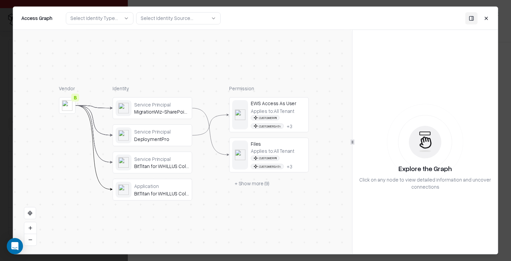
click at [241, 183] on button "+ Show more ( 9 )" at bounding box center [251, 184] width 45 height 12
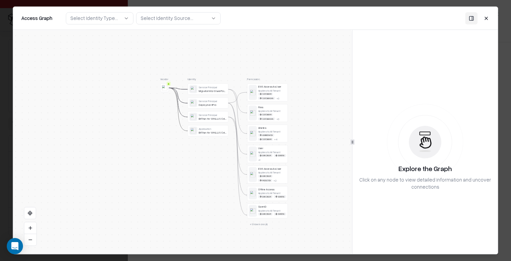
drag, startPoint x: 300, startPoint y: 212, endPoint x: 300, endPoint y: 151, distance: 61.2
click at [241, 151] on div "Vendor B Identity Service Principal MigrationWiz-SharePoint-Delegated Service P…" at bounding box center [182, 142] width 339 height 224
drag, startPoint x: 289, startPoint y: 219, endPoint x: 290, endPoint y: 200, distance: 19.0
click at [241, 200] on div "Vendor B Identity Service Principal MigrationWiz-SharePoint-Delegated Service P…" at bounding box center [182, 142] width 339 height 224
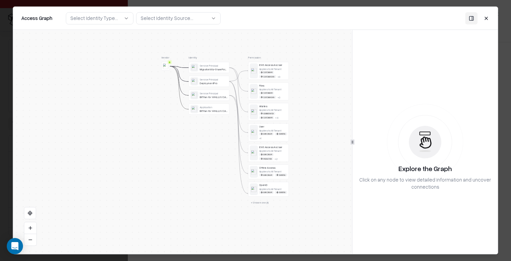
click at [241, 206] on button "+ Show more ( 4 )" at bounding box center [259, 202] width 23 height 6
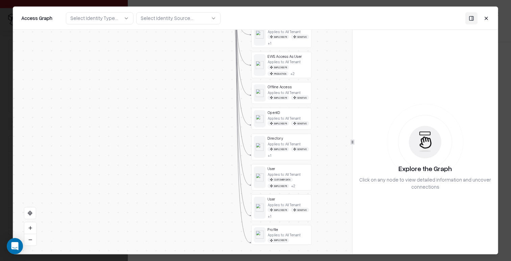
drag, startPoint x: 311, startPoint y: 220, endPoint x: 320, endPoint y: 154, distance: 66.9
click at [241, 154] on div "Vendor B Identity Service Principal MigrationWiz-SharePoint-Delegated Service P…" at bounding box center [182, 142] width 339 height 224
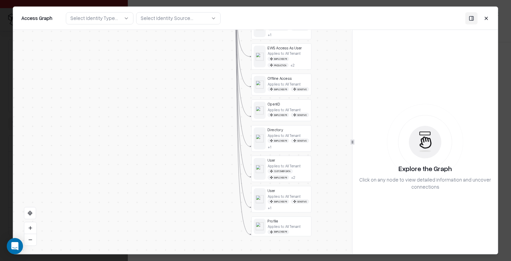
click at [241, 19] on button "Close" at bounding box center [486, 18] width 12 height 12
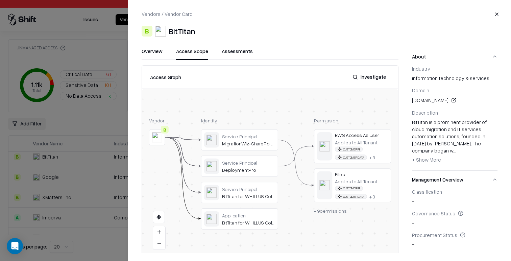
click at [110, 199] on div at bounding box center [255, 130] width 511 height 261
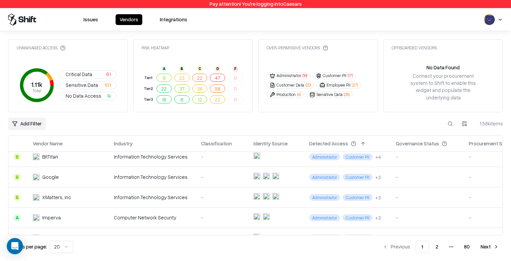
click at [95, 71] on button "Critical Data 61" at bounding box center [88, 74] width 57 height 8
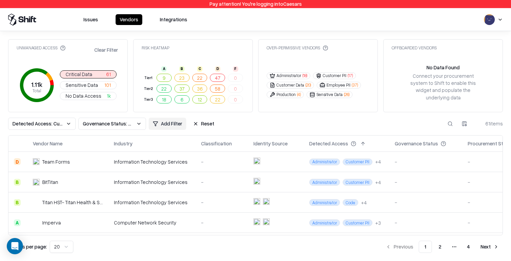
click at [241, 160] on td at bounding box center [276, 162] width 56 height 20
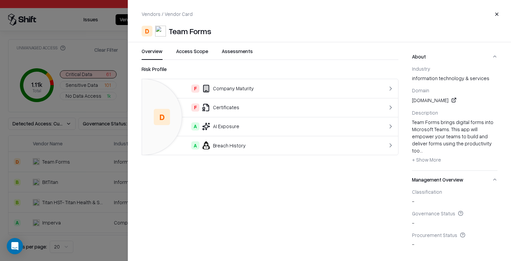
click at [230, 49] on button "Assessments" at bounding box center [237, 54] width 31 height 12
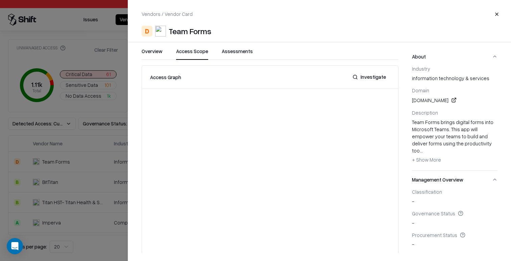
click at [204, 52] on button "Access Scope" at bounding box center [192, 54] width 32 height 12
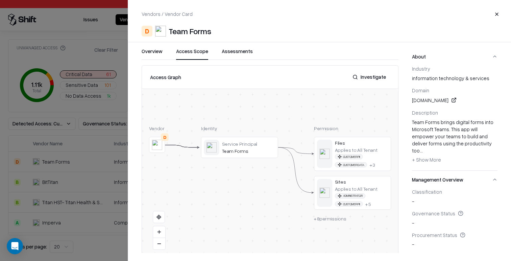
click at [0, 0] on div at bounding box center [0, 0] width 0 height 0
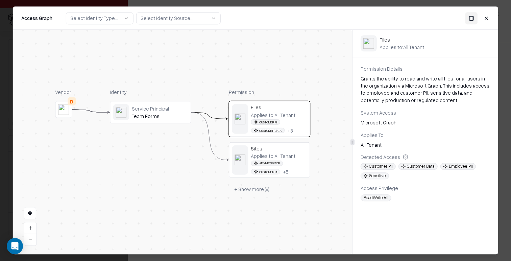
click at [241, 192] on button "+ Show more ( 8 )" at bounding box center [252, 189] width 46 height 12
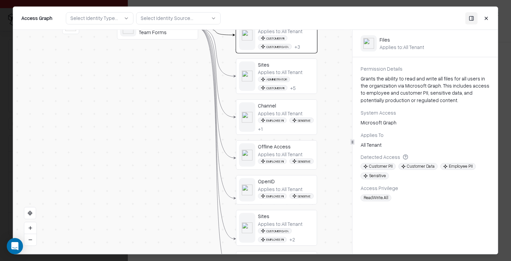
drag, startPoint x: 202, startPoint y: 97, endPoint x: 210, endPoint y: 14, distance: 83.1
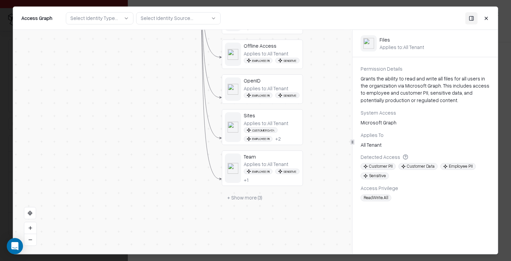
drag, startPoint x: 487, startPoint y: 19, endPoint x: 484, endPoint y: 21, distance: 4.4
click at [241, 19] on button "Close" at bounding box center [486, 18] width 12 height 12
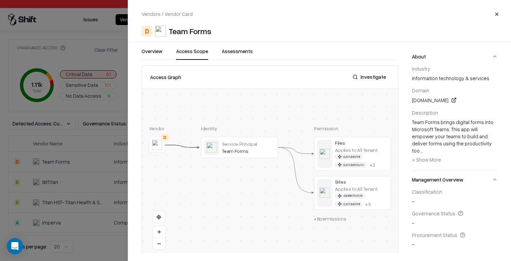
click at [107, 196] on div at bounding box center [255, 130] width 511 height 261
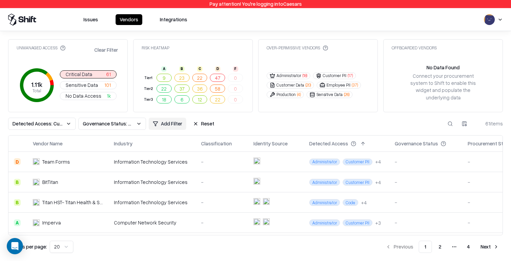
scroll to position [319, 0]
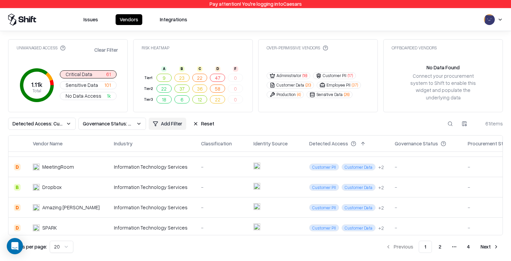
click at [156, 205] on div "Information Technology Services" at bounding box center [152, 207] width 76 height 7
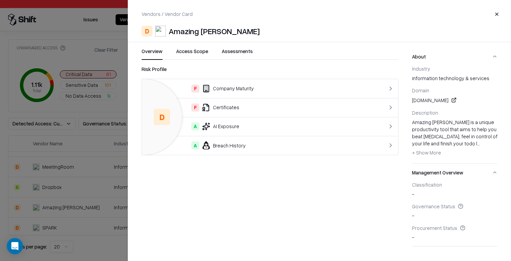
click at [194, 53] on button "Access Scope" at bounding box center [192, 54] width 32 height 12
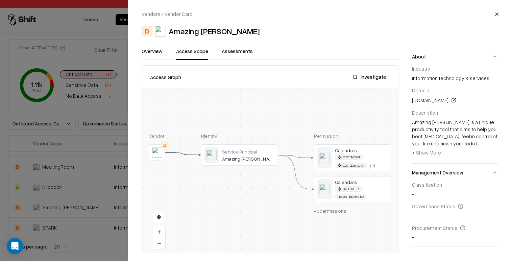
click at [241, 213] on span "+ 3 permissions" at bounding box center [330, 211] width 32 height 6
click at [241, 211] on span "+ 3 permissions" at bounding box center [330, 211] width 32 height 6
click at [0, 0] on button at bounding box center [0, 0] width 0 height 0
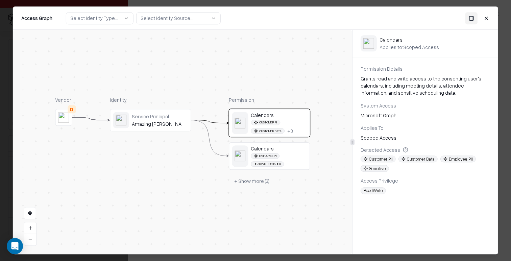
click at [241, 162] on div "Employee PII ReadWrite.Shared" at bounding box center [279, 160] width 56 height 14
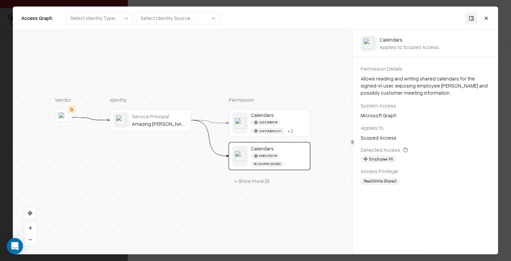
click at [241, 183] on button "+ Show more ( 3 )" at bounding box center [252, 181] width 46 height 12
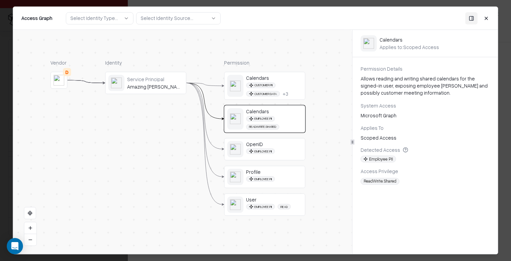
drag, startPoint x: 200, startPoint y: 100, endPoint x: 193, endPoint y: 163, distance: 62.9
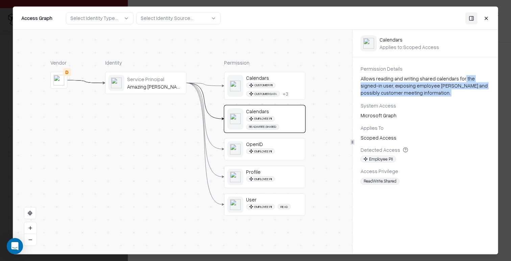
drag, startPoint x: 459, startPoint y: 80, endPoint x: 460, endPoint y: 97, distance: 16.9
click at [241, 97] on div "Permission Details Allows reading and writing shared calendars for the signed-i…" at bounding box center [425, 124] width 145 height 119
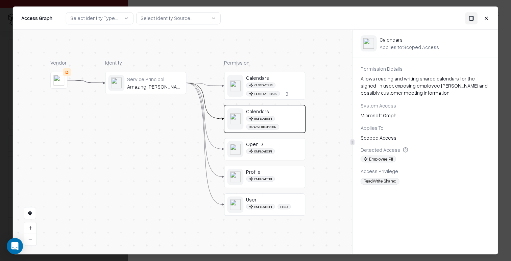
click at [241, 97] on div "Permission Details Allows reading and writing shared calendars for the signed-i…" at bounding box center [425, 124] width 145 height 119
click at [154, 87] on div "Amazing Marvin" at bounding box center [155, 86] width 56 height 6
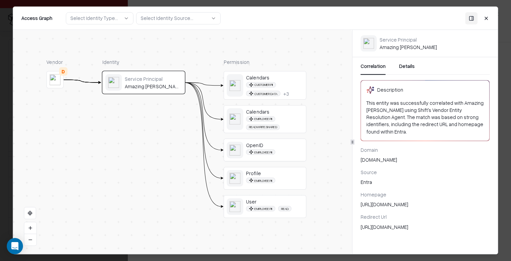
click at [241, 152] on span "Employee PII" at bounding box center [260, 151] width 29 height 5
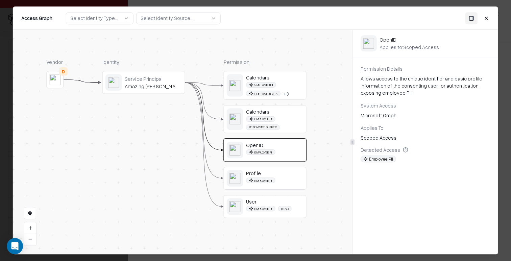
click at [152, 83] on div "Amazing Marvin" at bounding box center [153, 86] width 57 height 6
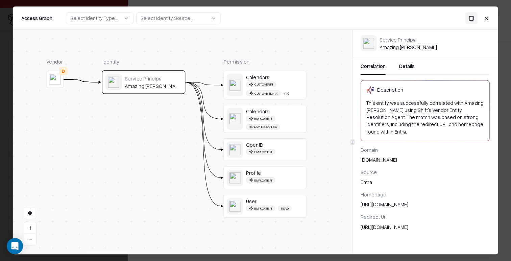
click at [241, 172] on div "Profile" at bounding box center [274, 172] width 57 height 6
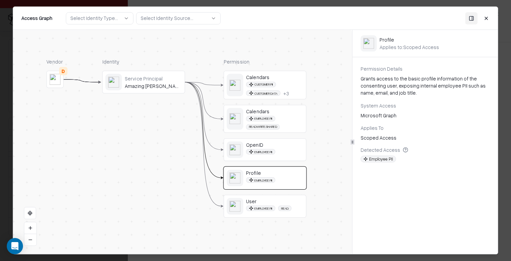
click at [241, 81] on div "Grants access to the basic profile information of the consenting user, exposing…" at bounding box center [425, 85] width 129 height 21
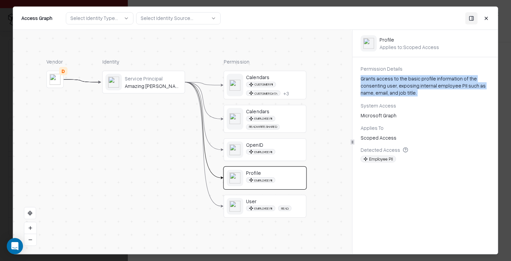
click at [241, 81] on div "Grants access to the basic profile information of the consenting user, exposing…" at bounding box center [425, 85] width 129 height 21
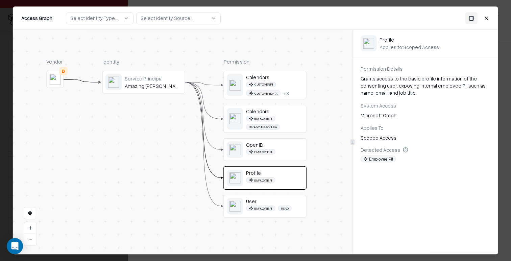
click at [241, 103] on div "System Access" at bounding box center [425, 105] width 129 height 7
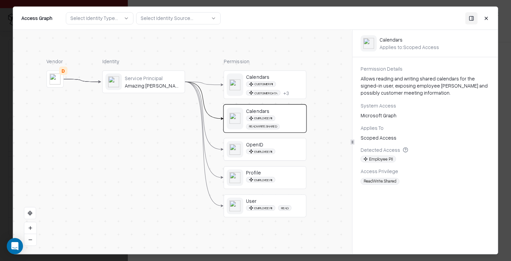
click at [241, 17] on button "Close" at bounding box center [486, 18] width 12 height 12
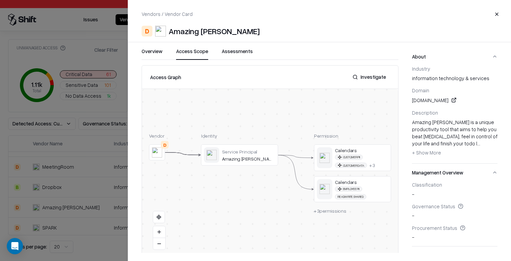
click at [241, 77] on button "Investigate" at bounding box center [370, 77] width 42 height 12
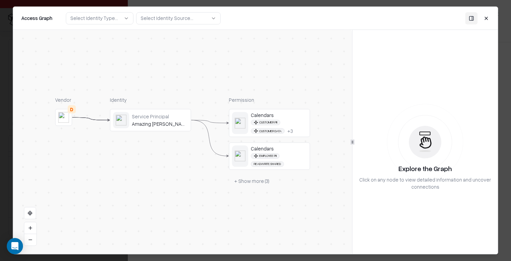
click at [241, 16] on button "Close" at bounding box center [486, 18] width 12 height 12
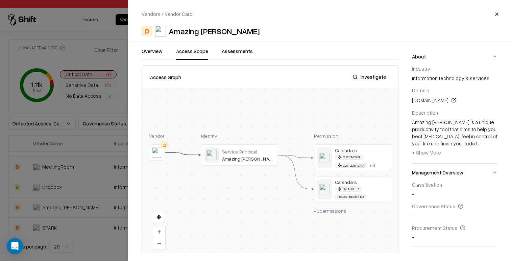
click at [106, 199] on div at bounding box center [255, 130] width 511 height 261
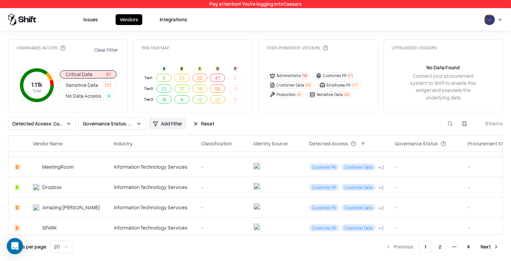
click at [172, 166] on div "Information Technology Services" at bounding box center [152, 166] width 76 height 7
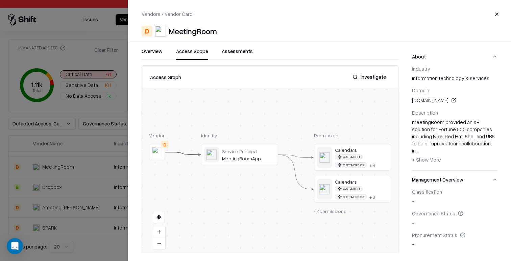
click at [195, 55] on button "Access Scope" at bounding box center [192, 54] width 32 height 12
click at [241, 80] on button "Investigate" at bounding box center [370, 77] width 42 height 12
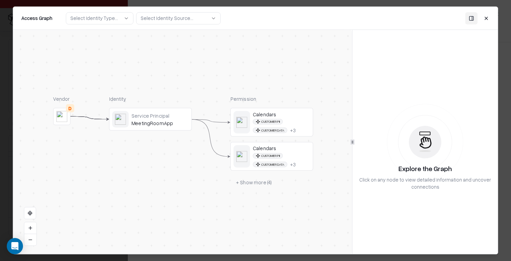
click at [241, 16] on button "Close" at bounding box center [486, 18] width 12 height 12
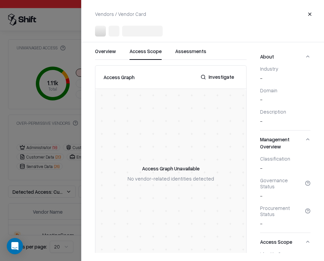
click at [63, 188] on div at bounding box center [162, 130] width 324 height 261
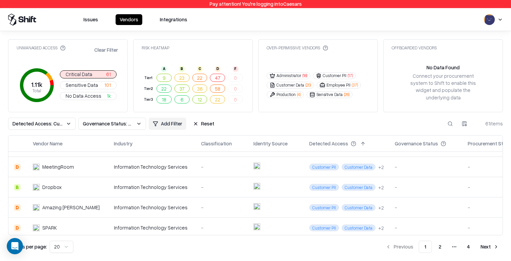
click at [241, 249] on button "4" at bounding box center [469, 247] width 14 height 12
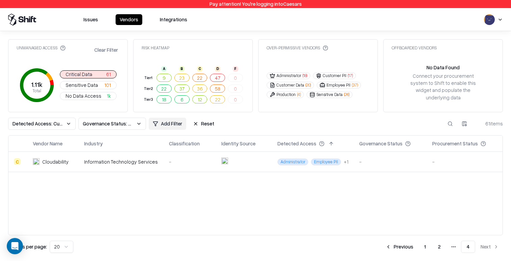
click at [241, 158] on td at bounding box center [244, 162] width 56 height 20
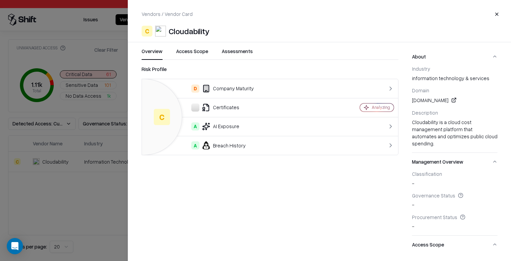
click at [186, 52] on button "Access Scope" at bounding box center [192, 54] width 32 height 12
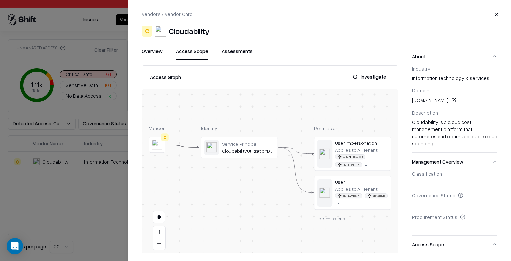
click at [164, 55] on div "Overview Access Scope Assessments" at bounding box center [270, 54] width 257 height 12
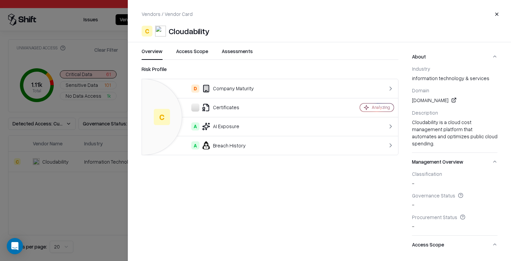
click at [147, 55] on button "Overview" at bounding box center [152, 54] width 21 height 12
click at [220, 107] on div "Certificates" at bounding box center [235, 107] width 177 height 8
click at [187, 48] on button "Access Scope" at bounding box center [192, 54] width 32 height 12
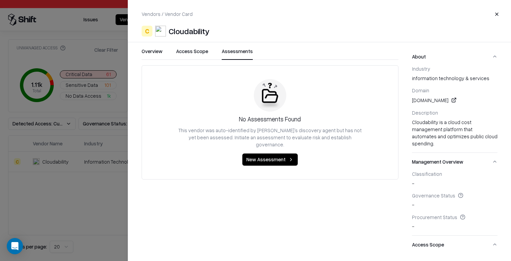
click at [238, 49] on button "Assessments" at bounding box center [237, 54] width 31 height 12
click at [241, 16] on button "Close" at bounding box center [497, 14] width 12 height 12
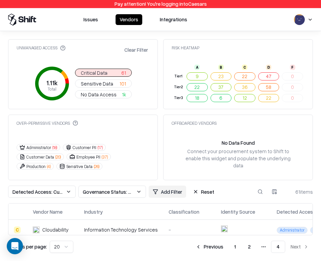
click at [202, 189] on button "Reset" at bounding box center [203, 192] width 29 height 12
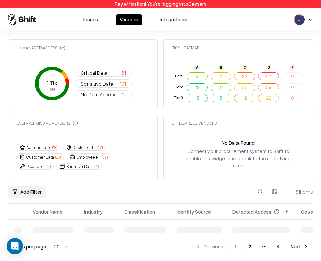
click at [241, 191] on button at bounding box center [260, 192] width 12 height 12
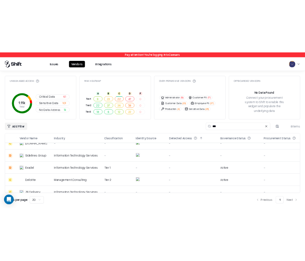
scroll to position [76, 0]
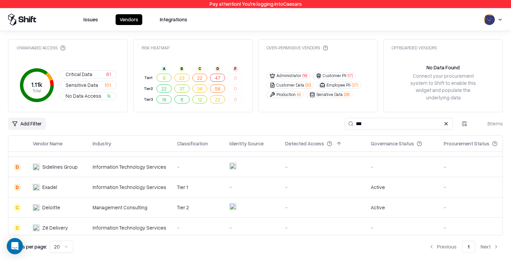
click at [207, 209] on td "Tier 2" at bounding box center [198, 207] width 52 height 20
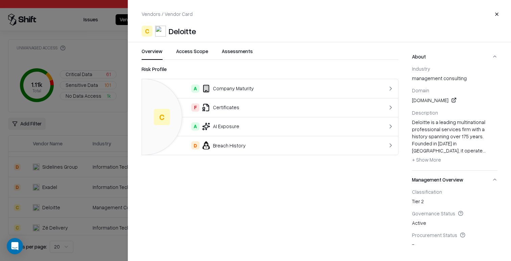
click at [241, 151] on td "D Breach History" at bounding box center [255, 145] width 227 height 19
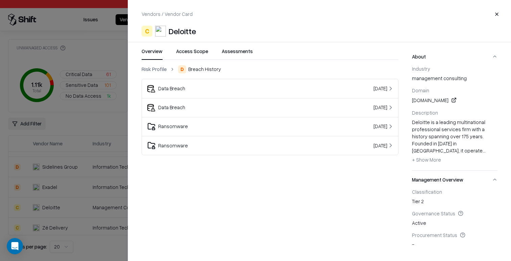
click at [211, 90] on div "Data Breach" at bounding box center [223, 89] width 153 height 8
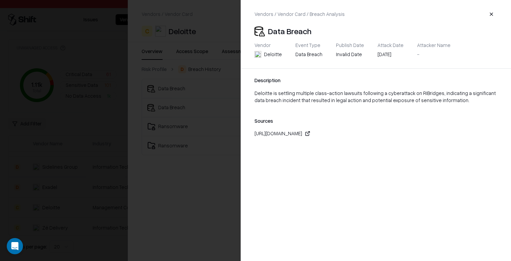
drag, startPoint x: 170, startPoint y: 89, endPoint x: 165, endPoint y: 86, distance: 5.9
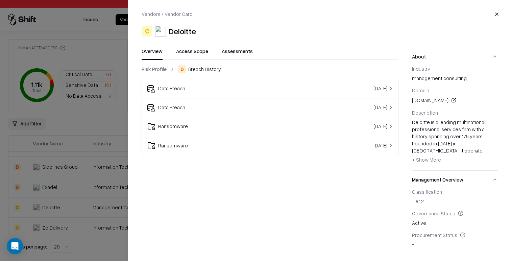
click at [154, 69] on link "Risk Profile" at bounding box center [154, 69] width 25 height 7
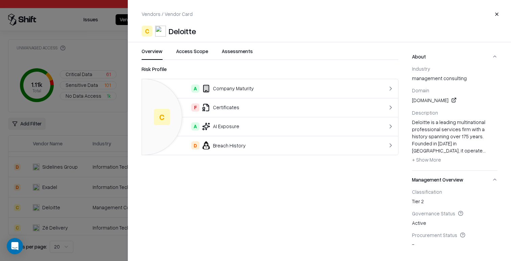
click at [197, 53] on button "Access Scope" at bounding box center [192, 54] width 32 height 12
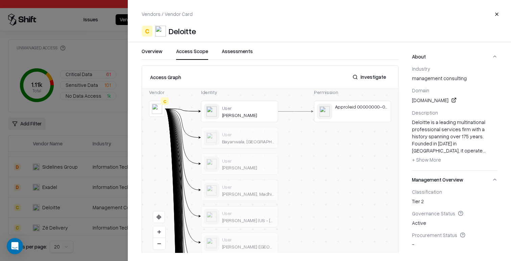
click at [0, 0] on button at bounding box center [0, 0] width 0 height 0
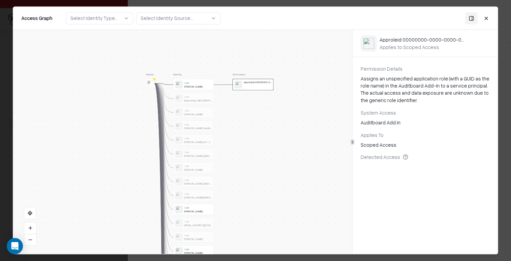
drag, startPoint x: 288, startPoint y: 140, endPoint x: 273, endPoint y: 192, distance: 54.1
click at [241, 193] on div "Vendor C Identity User Maxwel Gray User Bayanwala, Kanika User Dunfield, Kyle U…" at bounding box center [182, 142] width 339 height 224
click at [182, 19] on div "Select Identity Source..." at bounding box center [167, 18] width 53 height 7
click at [106, 44] on div "Vendor C Identity User Maxwel Gray User Bayanwala, Kanika User Dunfield, Kyle U…" at bounding box center [182, 142] width 339 height 224
click at [109, 18] on div "Select Identity Type..." at bounding box center [94, 18] width 48 height 7
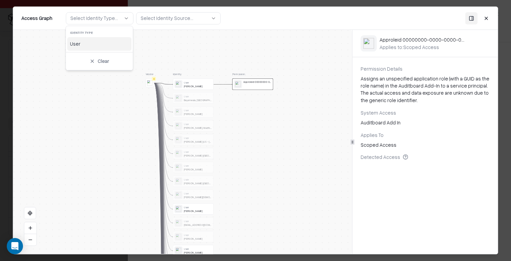
click at [106, 45] on div "User" at bounding box center [99, 44] width 64 height 14
drag, startPoint x: 193, startPoint y: 50, endPoint x: 200, endPoint y: 66, distance: 17.7
click at [193, 50] on div "Vendor C Identity User Maxwel Gray User Bayanwala, Kanika User Dunfield, Kyle U…" at bounding box center [182, 142] width 339 height 224
click at [197, 210] on div "Maya Speece-Casillas" at bounding box center [198, 210] width 28 height 3
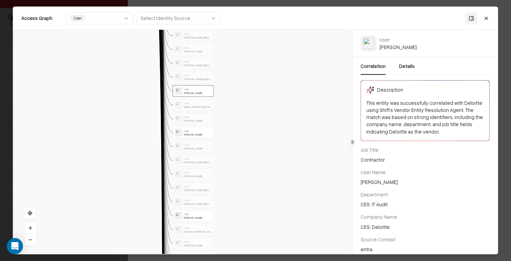
click at [198, 133] on div "Trevor Papock" at bounding box center [198, 134] width 28 height 3
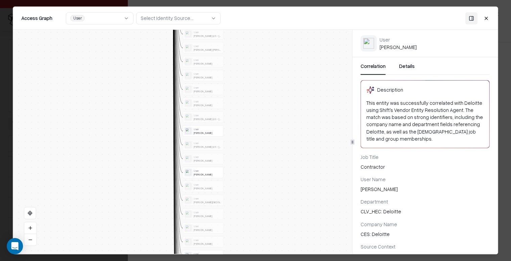
drag, startPoint x: 243, startPoint y: 229, endPoint x: 252, endPoint y: 282, distance: 53.5
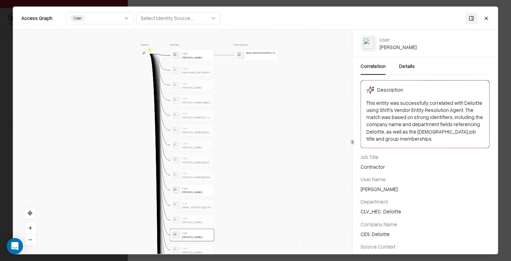
click at [241, 20] on button "Close" at bounding box center [486, 18] width 12 height 12
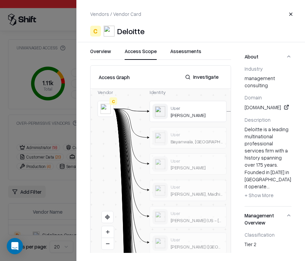
click at [241, 12] on button "Close" at bounding box center [291, 14] width 12 height 12
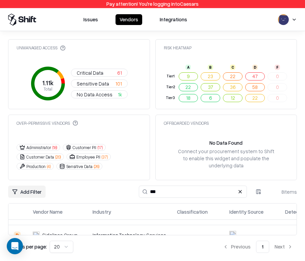
click at [214, 190] on input "***" at bounding box center [193, 192] width 108 height 12
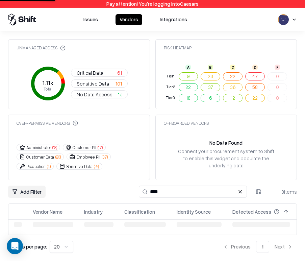
scroll to position [5, 0]
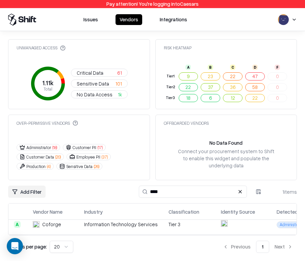
type input "****"
click at [89, 225] on div "Information Technology Services" at bounding box center [121, 224] width 74 height 7
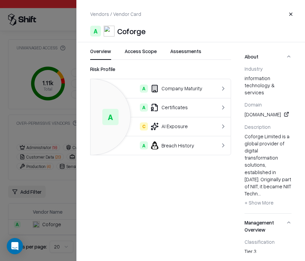
click at [146, 54] on button "Access Scope" at bounding box center [141, 54] width 32 height 12
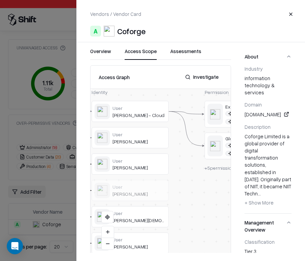
click at [215, 169] on span "+ 5 permissions" at bounding box center [221, 168] width 32 height 6
click at [206, 75] on button "Investigate" at bounding box center [202, 77] width 42 height 12
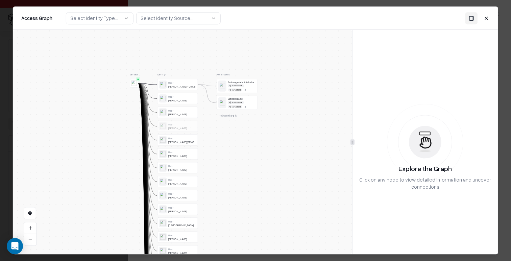
click at [229, 115] on button "+ Show more ( 5 )" at bounding box center [228, 116] width 23 height 6
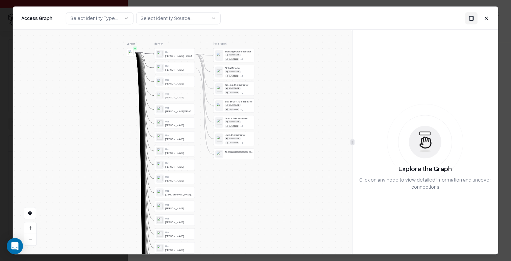
drag, startPoint x: 219, startPoint y: 216, endPoint x: 217, endPoint y: 254, distance: 37.6
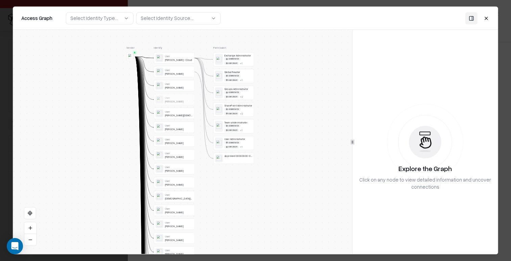
drag, startPoint x: 487, startPoint y: 17, endPoint x: 406, endPoint y: 48, distance: 87.4
click at [241, 17] on button "Close" at bounding box center [486, 18] width 12 height 12
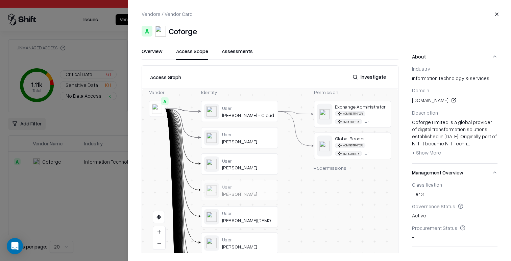
click at [183, 27] on div "Coforge" at bounding box center [183, 31] width 28 height 11
drag, startPoint x: 183, startPoint y: 27, endPoint x: 199, endPoint y: 28, distance: 15.9
click at [183, 27] on div "Coforge" at bounding box center [183, 31] width 28 height 11
copy div "Coforge"
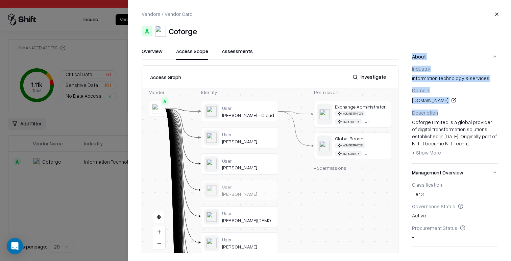
drag, startPoint x: 503, startPoint y: 113, endPoint x: 369, endPoint y: 112, distance: 134.5
click at [241, 112] on div "Overview Access Scope Assessments Access Graph Investigate Vendor A Identity Us…" at bounding box center [319, 150] width 383 height 205
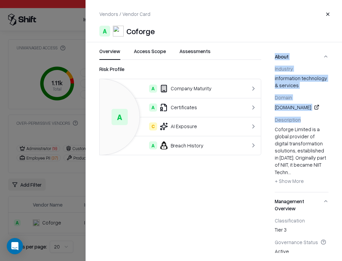
click at [110, 51] on button "Overview" at bounding box center [109, 54] width 21 height 12
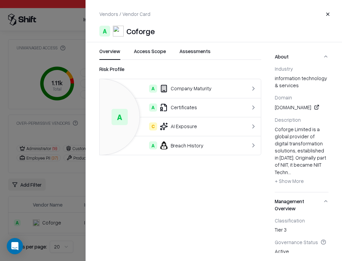
click at [191, 126] on div "C AI Exposure" at bounding box center [171, 126] width 132 height 8
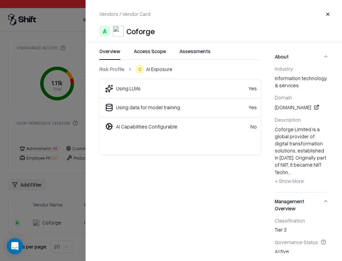
click at [108, 64] on div "Overview Access Scope Assessments Risk Profile C AI Exposure Using LLMs Yes Usi…" at bounding box center [173, 150] width 175 height 205
drag, startPoint x: 121, startPoint y: 70, endPoint x: 128, endPoint y: 78, distance: 10.8
click at [121, 70] on link "Risk Profile" at bounding box center [111, 69] width 25 height 7
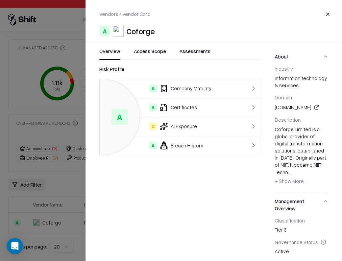
click at [189, 146] on div "A Breach History" at bounding box center [171, 145] width 132 height 8
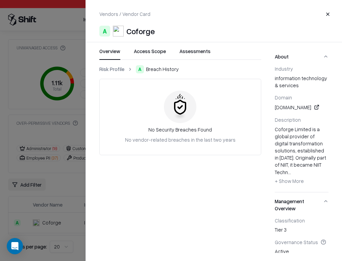
click at [112, 66] on link "Risk Profile" at bounding box center [111, 69] width 25 height 7
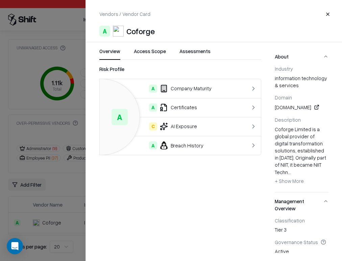
drag, startPoint x: 73, startPoint y: 104, endPoint x: 97, endPoint y: 116, distance: 26.9
click at [73, 104] on div at bounding box center [171, 130] width 342 height 261
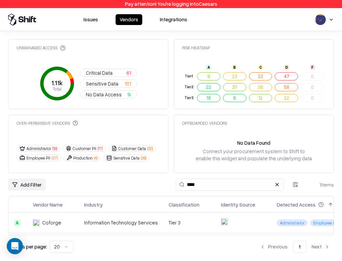
click at [244, 187] on input "****" at bounding box center [230, 184] width 108 height 12
click at [313, 222] on span "Employee PII" at bounding box center [325, 222] width 30 height 7
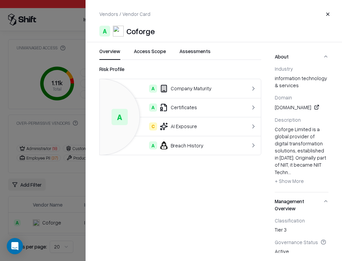
click at [162, 54] on button "Access Scope" at bounding box center [150, 54] width 32 height 12
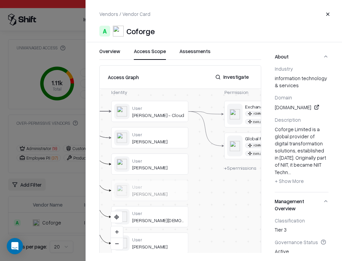
click at [243, 167] on span "+ 5 permissions" at bounding box center [240, 168] width 32 height 6
drag, startPoint x: 326, startPoint y: 13, endPoint x: 319, endPoint y: 18, distance: 8.5
click at [326, 13] on button "Close" at bounding box center [328, 14] width 12 height 12
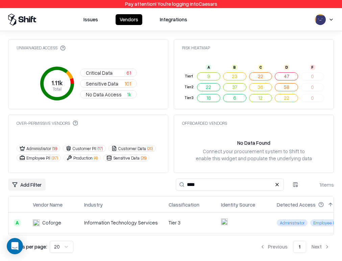
click at [217, 182] on input "****" at bounding box center [230, 184] width 108 height 12
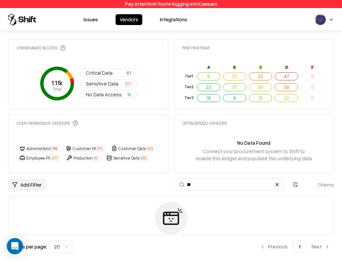
type input "*"
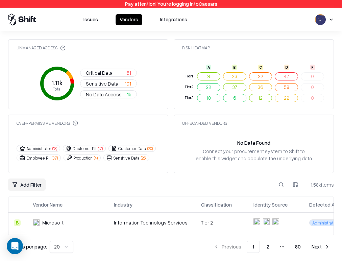
click at [280, 184] on button at bounding box center [281, 184] width 12 height 12
paste input "*******"
type input "*******"
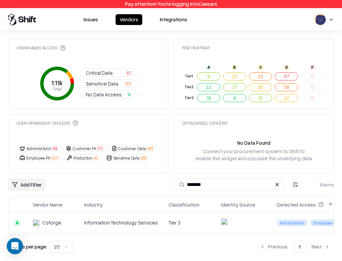
click at [249, 221] on td at bounding box center [244, 223] width 56 height 20
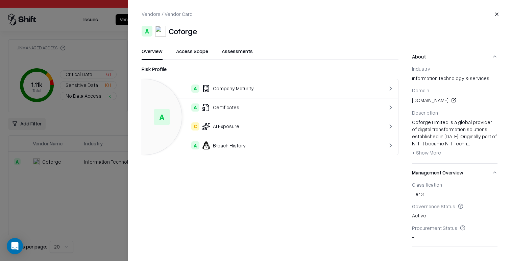
click at [197, 55] on button "Access Scope" at bounding box center [192, 54] width 32 height 12
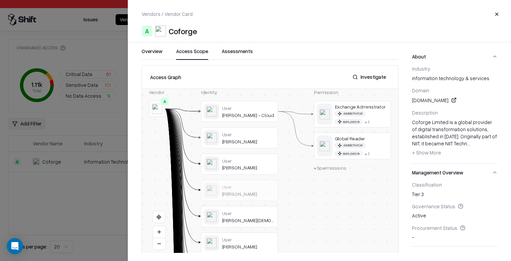
click at [342, 78] on button "Investigate" at bounding box center [370, 77] width 42 height 12
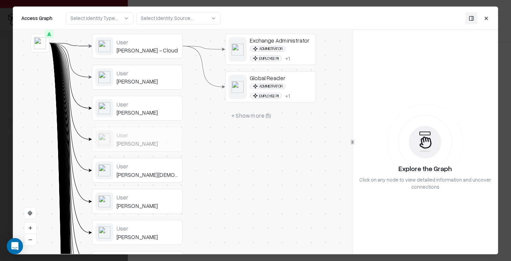
click at [291, 41] on div "Exchange Administrator" at bounding box center [281, 40] width 63 height 7
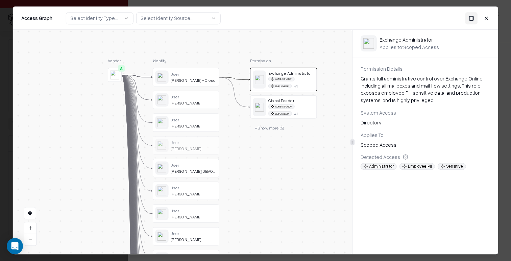
click at [272, 127] on button "+ Show more ( 5 )" at bounding box center [269, 128] width 38 height 10
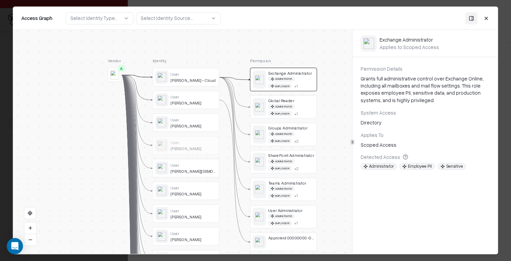
click at [342, 146] on div "Scoped Access" at bounding box center [425, 144] width 129 height 7
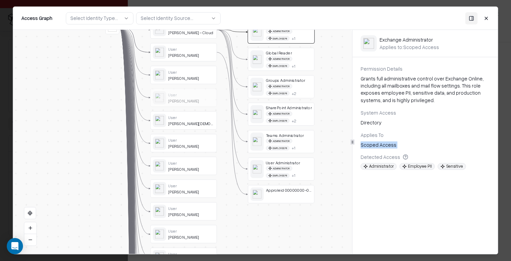
drag, startPoint x: 332, startPoint y: 188, endPoint x: 330, endPoint y: 141, distance: 47.7
click at [330, 141] on div "Vendor A Identity User Vipin Mishra - Cloud User Nishit Bandapati User Dheeraj …" at bounding box center [182, 142] width 339 height 224
click at [303, 120] on div "Administrator Employee PII + 2" at bounding box center [289, 118] width 46 height 12
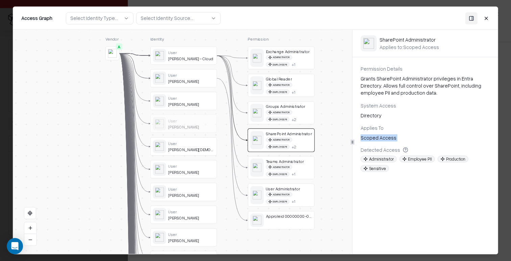
drag, startPoint x: 319, startPoint y: 130, endPoint x: 319, endPoint y: 157, distance: 26.0
click at [319, 157] on div "Vendor A Identity User Vipin Mishra - Cloud User Nishit Bandapati User Dheeraj …" at bounding box center [182, 142] width 339 height 224
click at [301, 121] on div "Administrator Employee PII + 2" at bounding box center [289, 116] width 46 height 12
click at [300, 190] on div "User Administrator" at bounding box center [289, 188] width 46 height 5
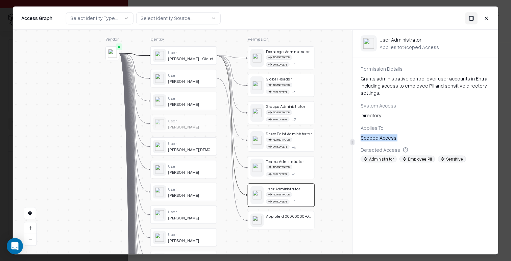
click at [339, 123] on div "Vendor A Identity User Vipin Mishra - Cloud User Nishit Bandapati User Dheeraj …" at bounding box center [182, 142] width 339 height 224
click at [181, 54] on div "User" at bounding box center [191, 52] width 46 height 5
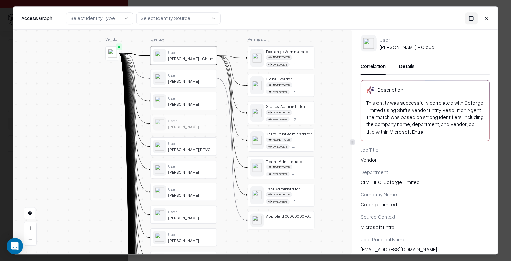
click at [342, 185] on div "CLV_HEC: Coforge Limited" at bounding box center [425, 181] width 129 height 7
click at [342, 202] on div "Coforge Limited" at bounding box center [425, 204] width 129 height 7
click at [342, 19] on button "Close" at bounding box center [486, 18] width 12 height 12
